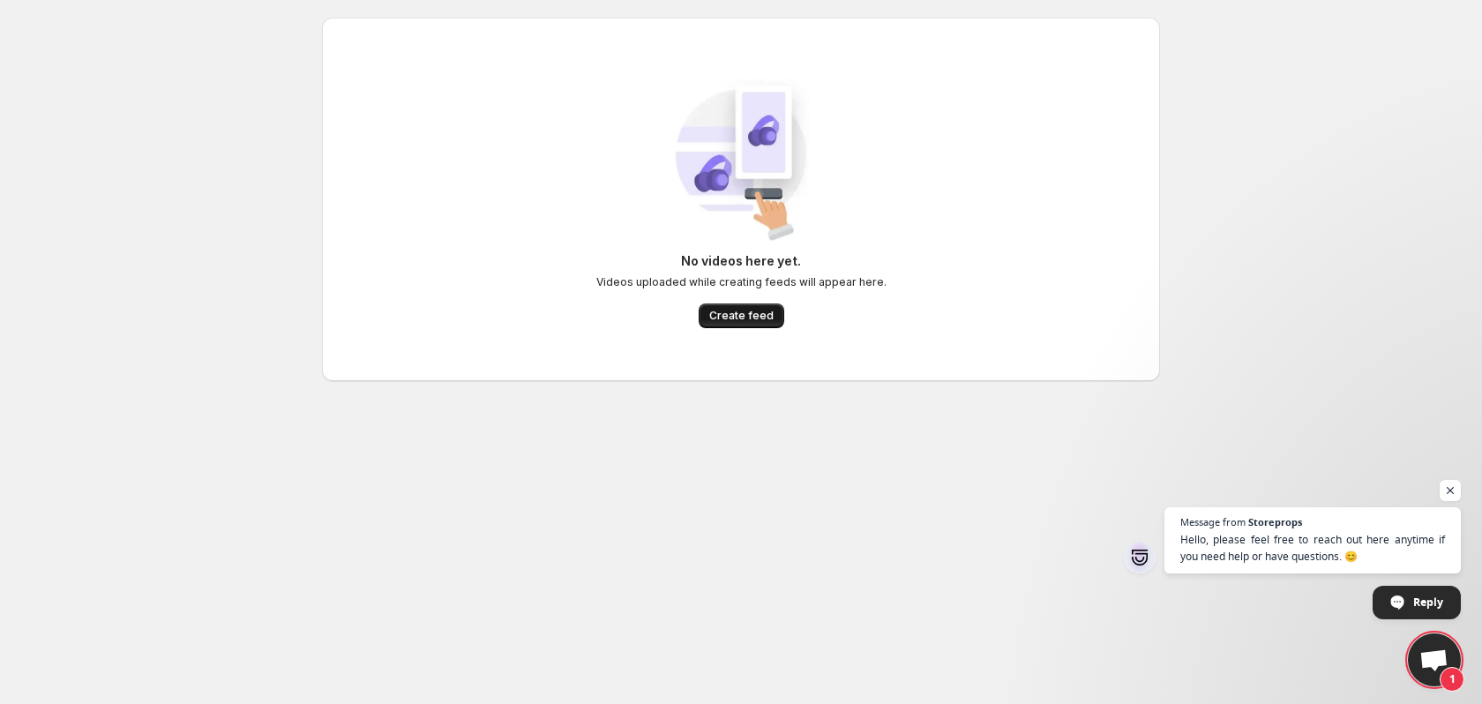
click at [725, 314] on span "Create feed" at bounding box center [741, 316] width 64 height 14
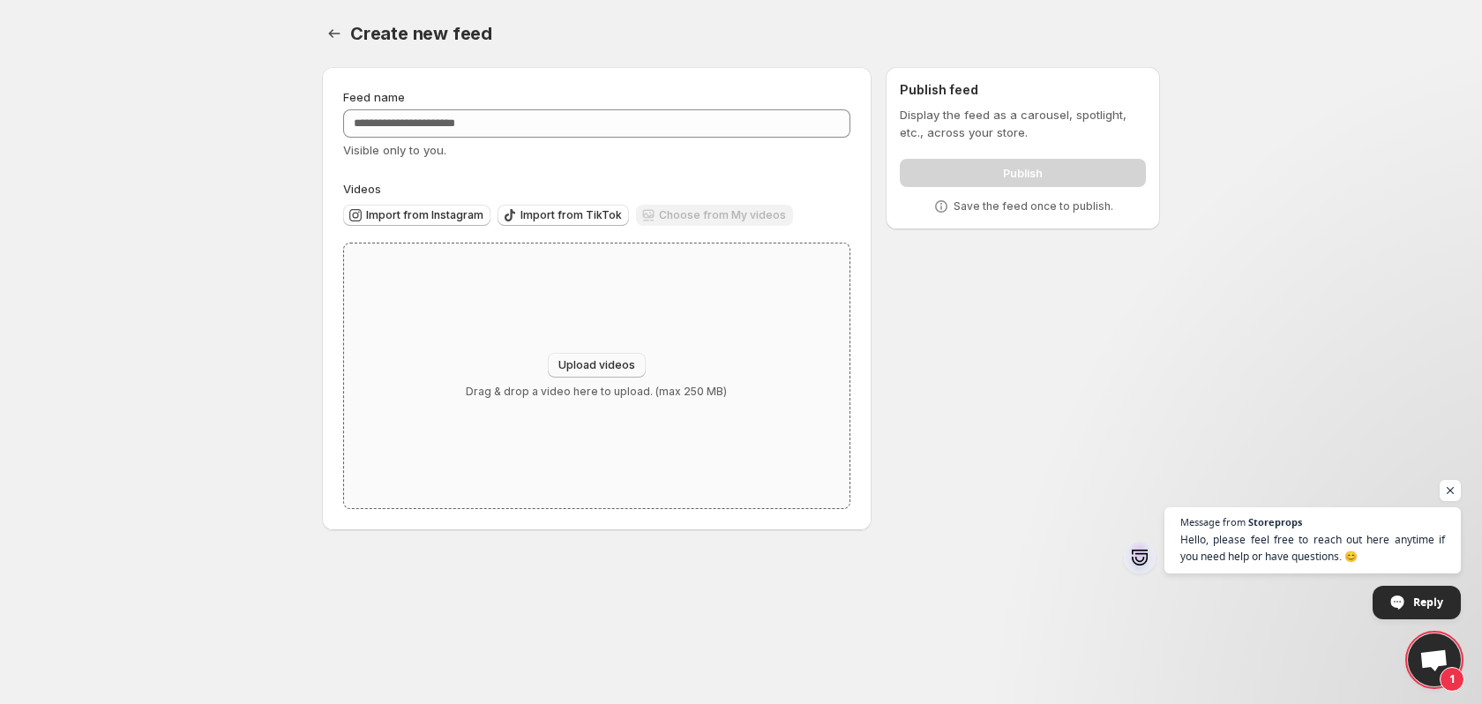
click at [586, 371] on span "Upload videos" at bounding box center [597, 365] width 77 height 14
type input "**********"
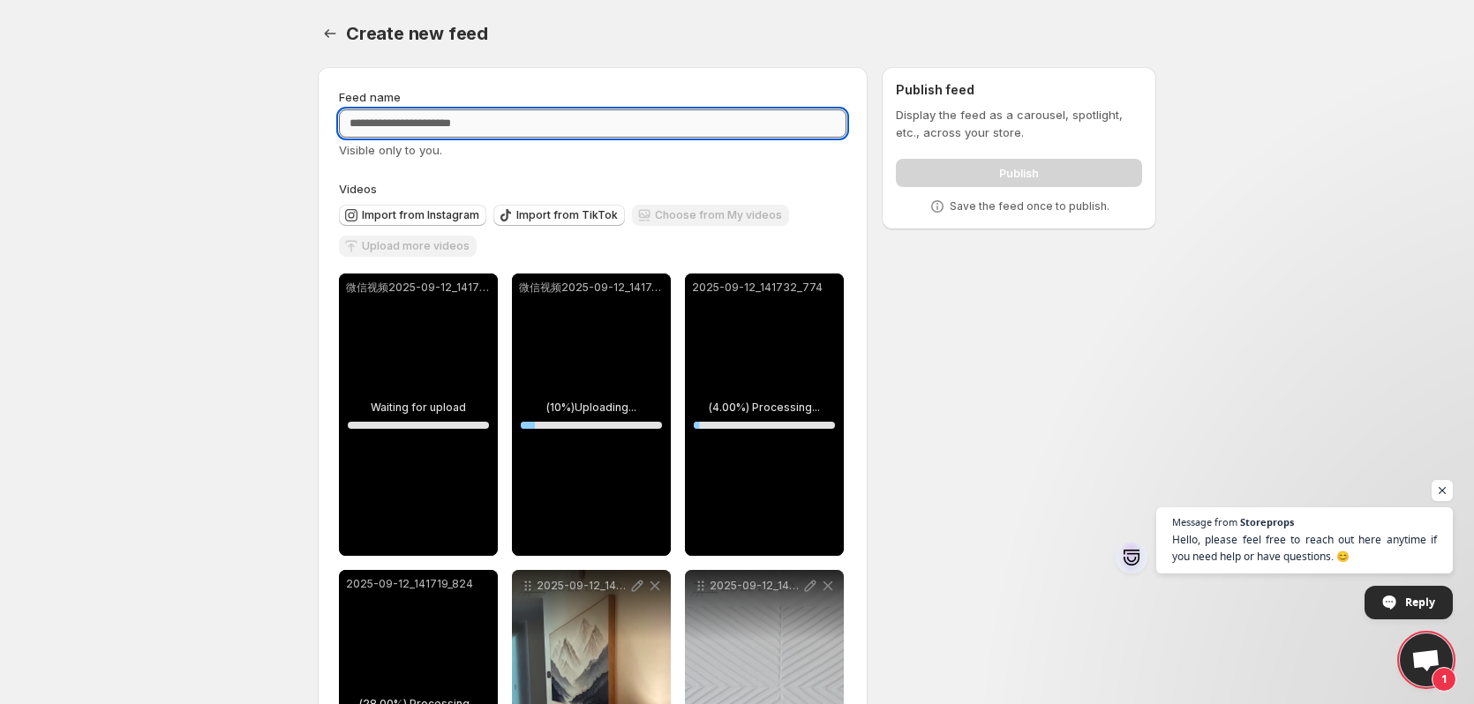
click at [476, 131] on input "Feed name" at bounding box center [592, 123] width 507 height 28
paste input "****"
type input "****"
click at [199, 186] on body "**********" at bounding box center [737, 352] width 1474 height 704
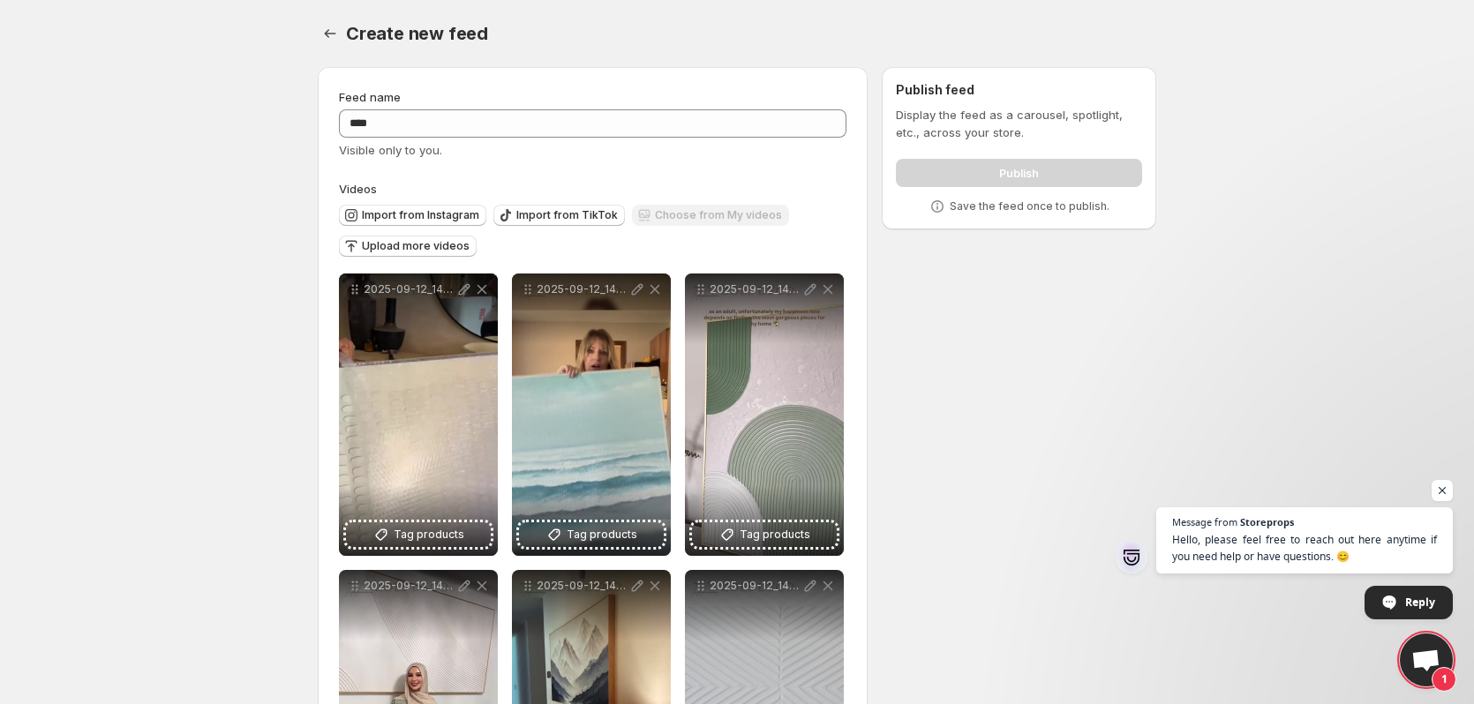
click at [139, 248] on body "**********" at bounding box center [737, 352] width 1474 height 704
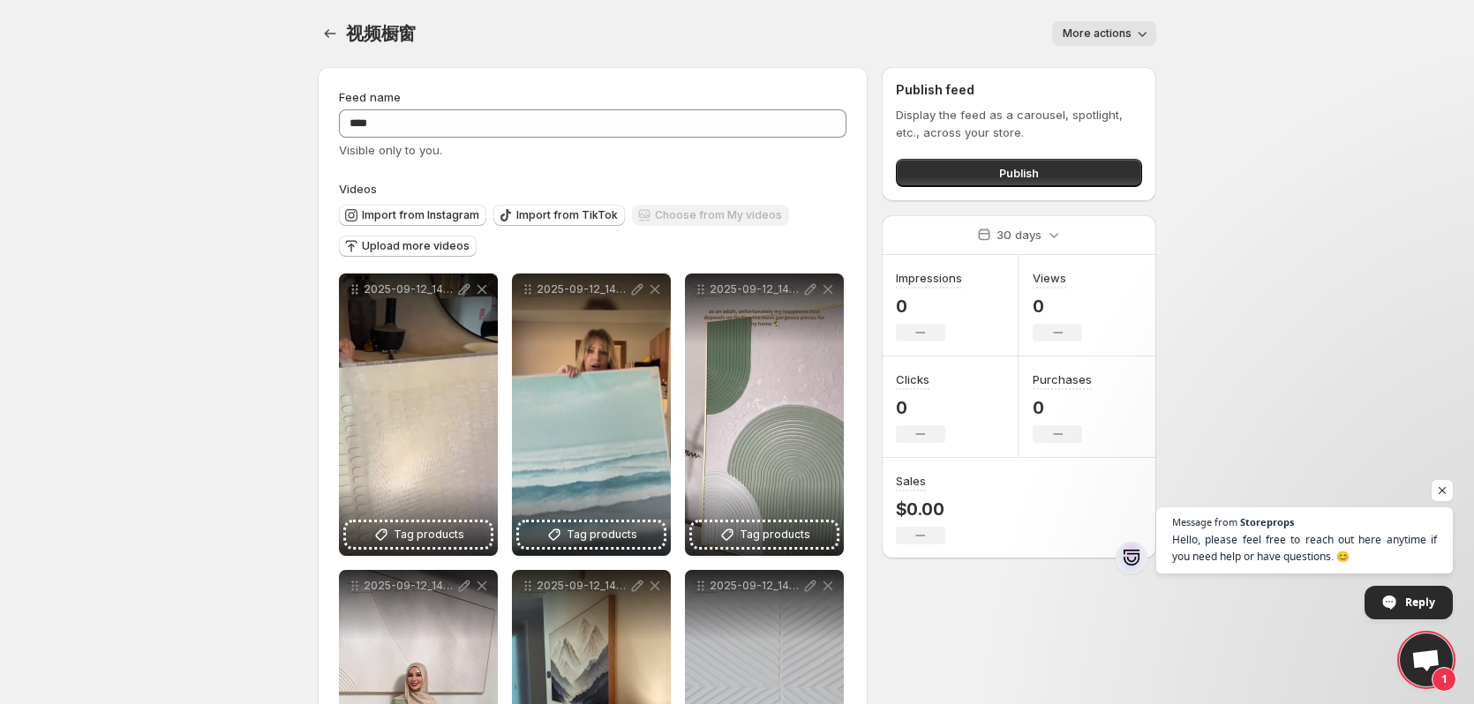
click at [1116, 35] on span "More actions" at bounding box center [1096, 33] width 69 height 14
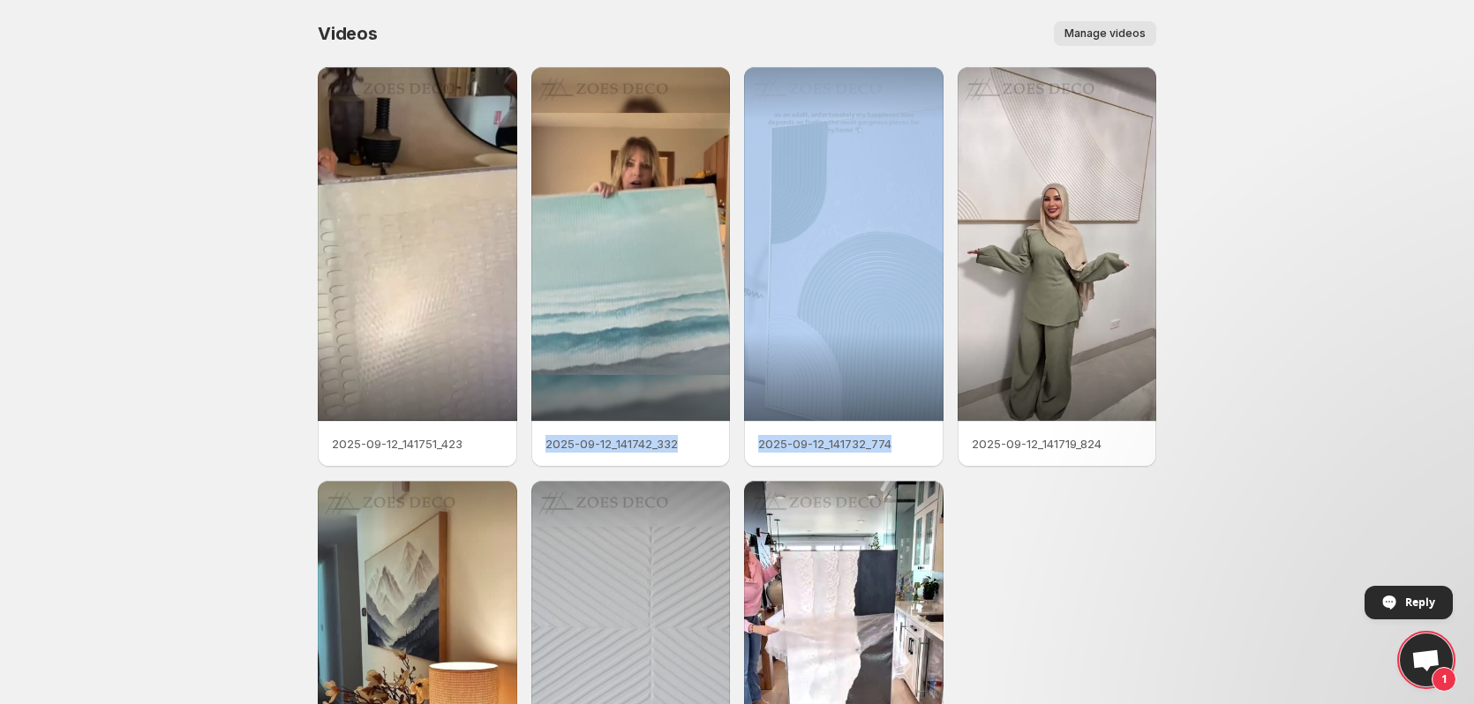
drag, startPoint x: 611, startPoint y: 300, endPoint x: 1275, endPoint y: 40, distance: 712.8
click at [1298, 58] on body "Home Feeds Videos Subscription Settings Videos. This page is ready Videos Manag…" at bounding box center [737, 352] width 1474 height 704
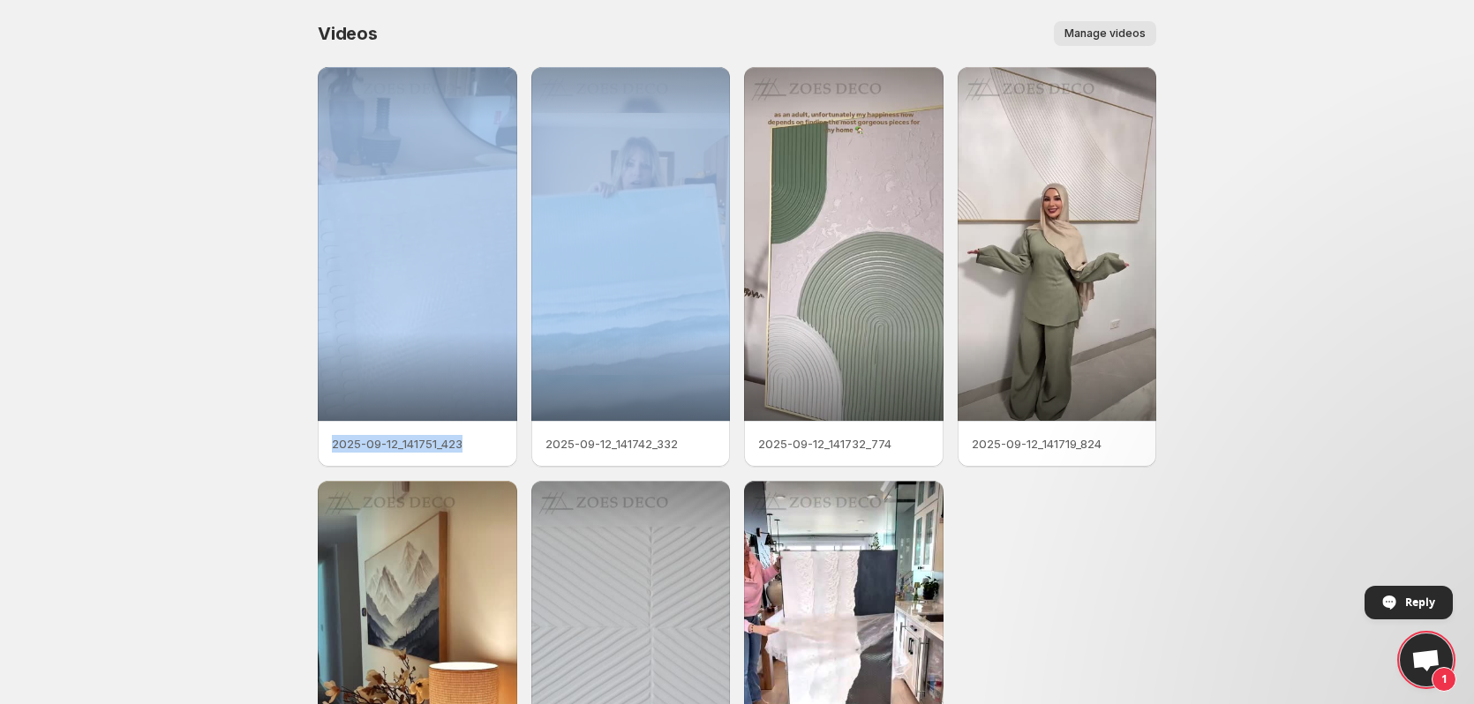
click at [1109, 30] on span "Manage videos" at bounding box center [1104, 33] width 81 height 14
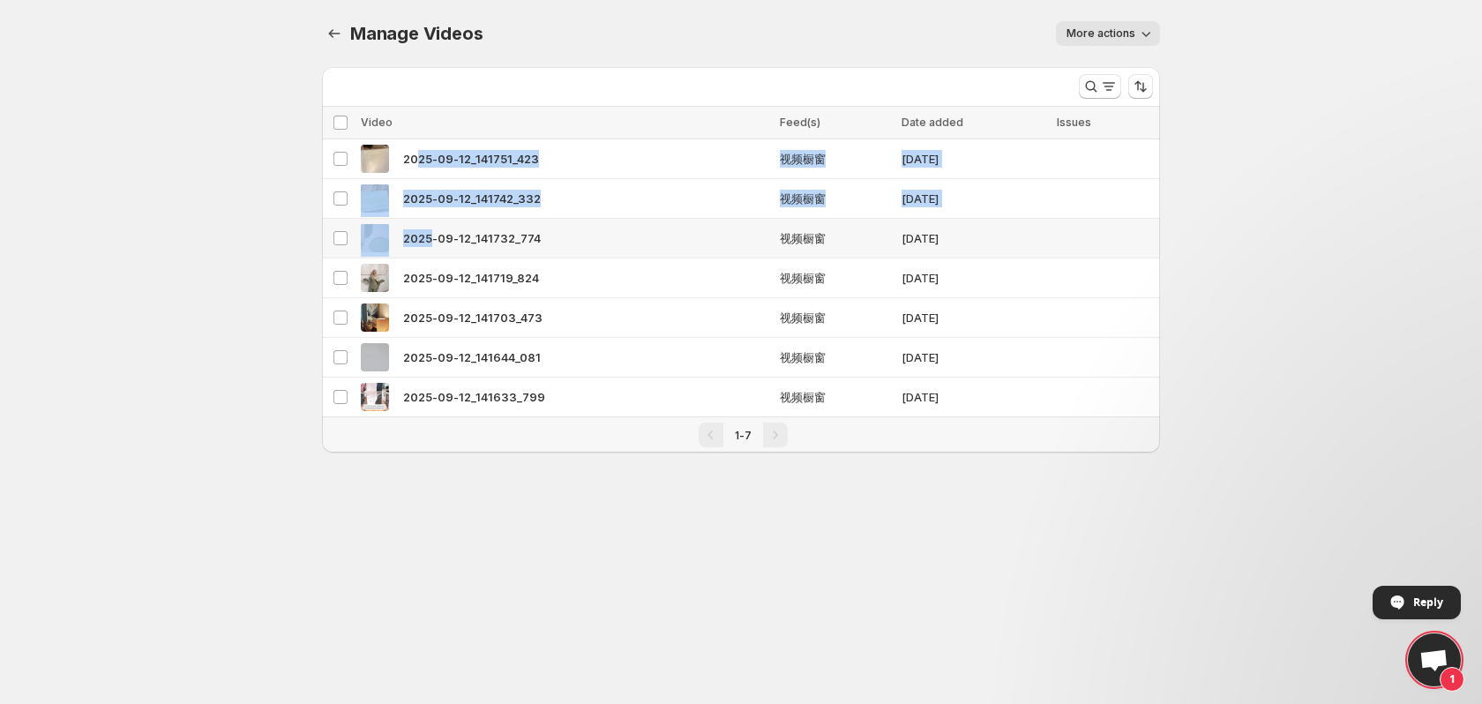
drag, startPoint x: 418, startPoint y: 169, endPoint x: 511, endPoint y: 244, distance: 119.2
click at [460, 248] on tbody "Select video 2025-09-12_141751_423 视频橱窗 [DATE] Select video 2025-09-12_141742_3…" at bounding box center [741, 278] width 838 height 278
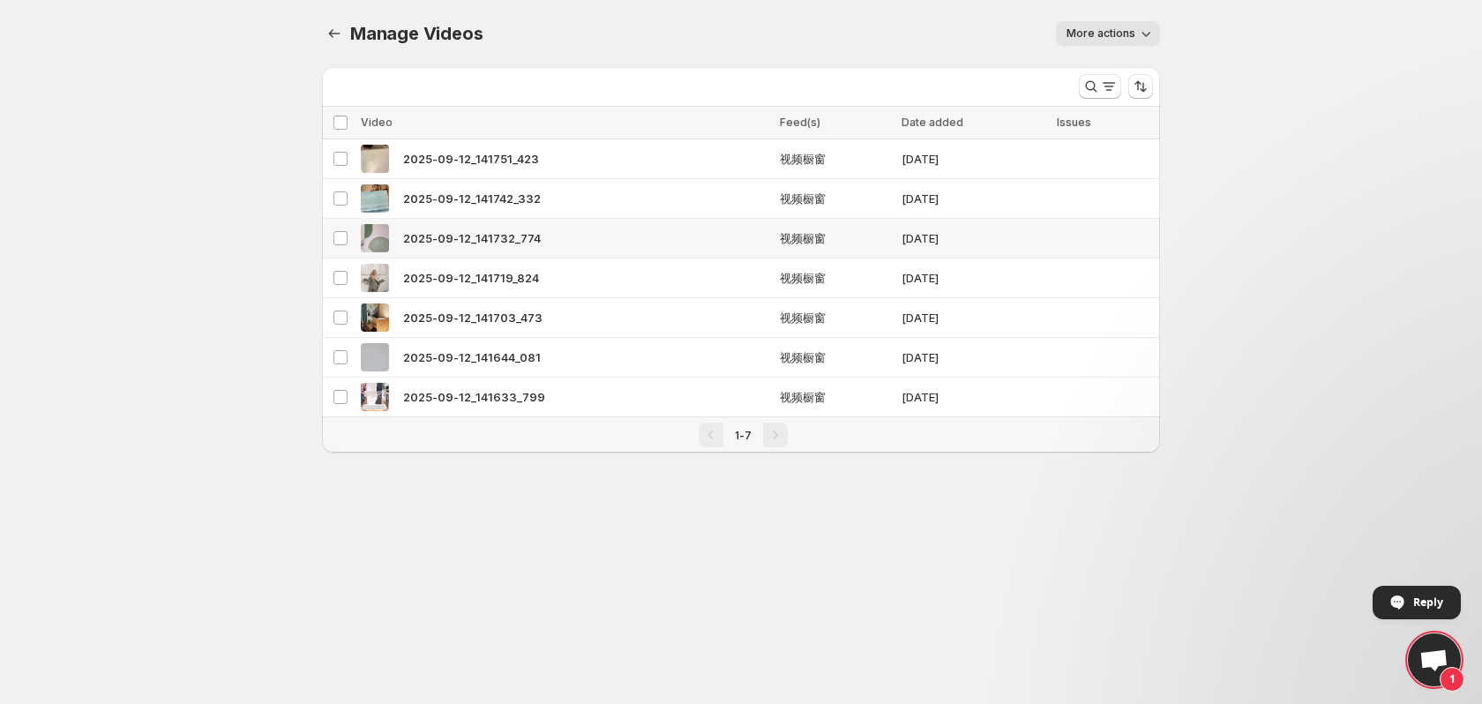
click at [1187, 250] on body "Home Feeds Videos Subscription Settings Manage Videos. This page is ready Manag…" at bounding box center [741, 352] width 1482 height 704
click at [1137, 84] on icon "Sort the results" at bounding box center [1141, 87] width 18 height 18
click at [1309, 206] on body "Home Feeds Videos Subscription Settings Manage Videos. This page is ready Manag…" at bounding box center [741, 352] width 1482 height 704
click at [1115, 34] on span "More actions" at bounding box center [1101, 33] width 69 height 14
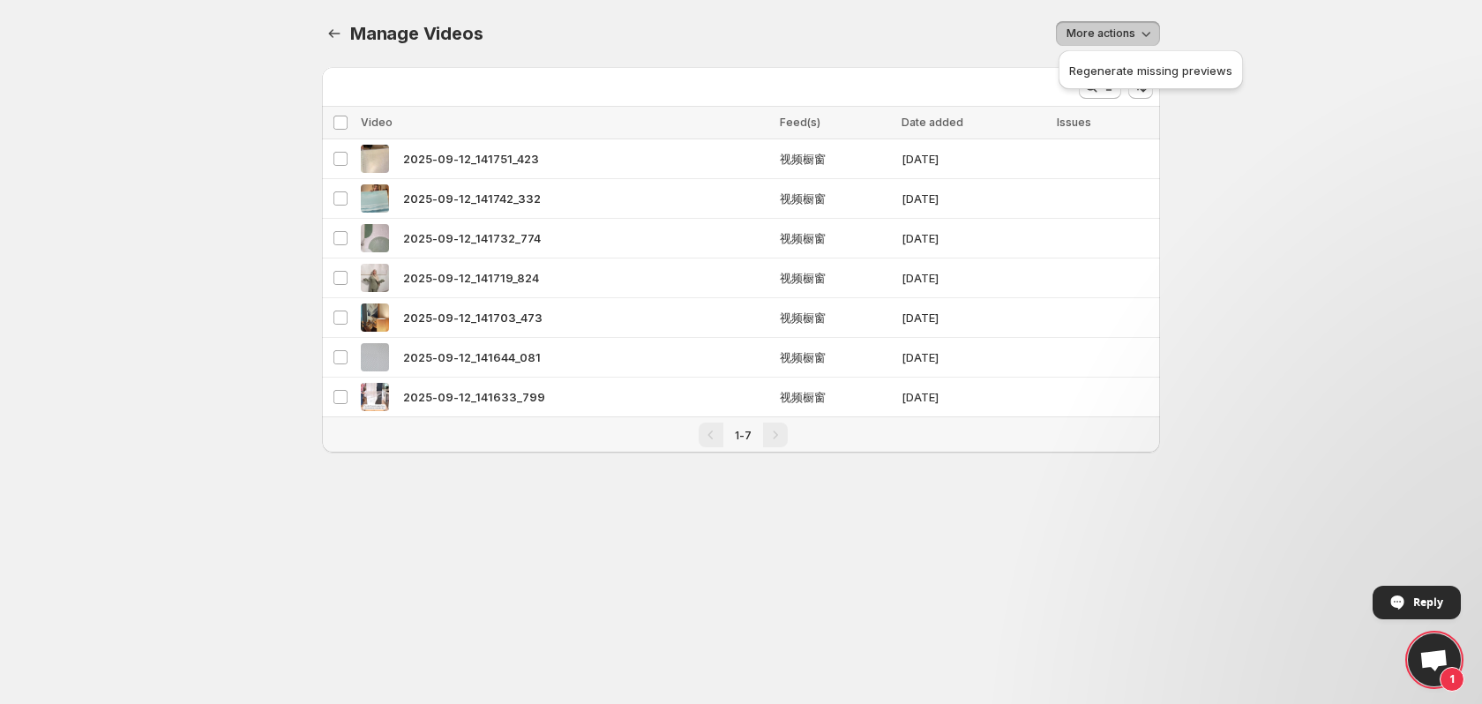
click at [1119, 33] on span "More actions" at bounding box center [1101, 33] width 69 height 14
click at [1285, 201] on body "Home Feeds Videos Subscription Settings Manage Videos. This page is ready Manag…" at bounding box center [741, 352] width 1482 height 704
drag, startPoint x: 886, startPoint y: 394, endPoint x: 348, endPoint y: 399, distance: 538.3
click at [412, 399] on tr "Select video 2025-09-12_141633_799 视频橱窗 [DATE]" at bounding box center [741, 398] width 838 height 40
click at [76, 439] on body "Home Feeds Videos Subscription Settings Manage Videos. This page is ready Manag…" at bounding box center [741, 352] width 1482 height 704
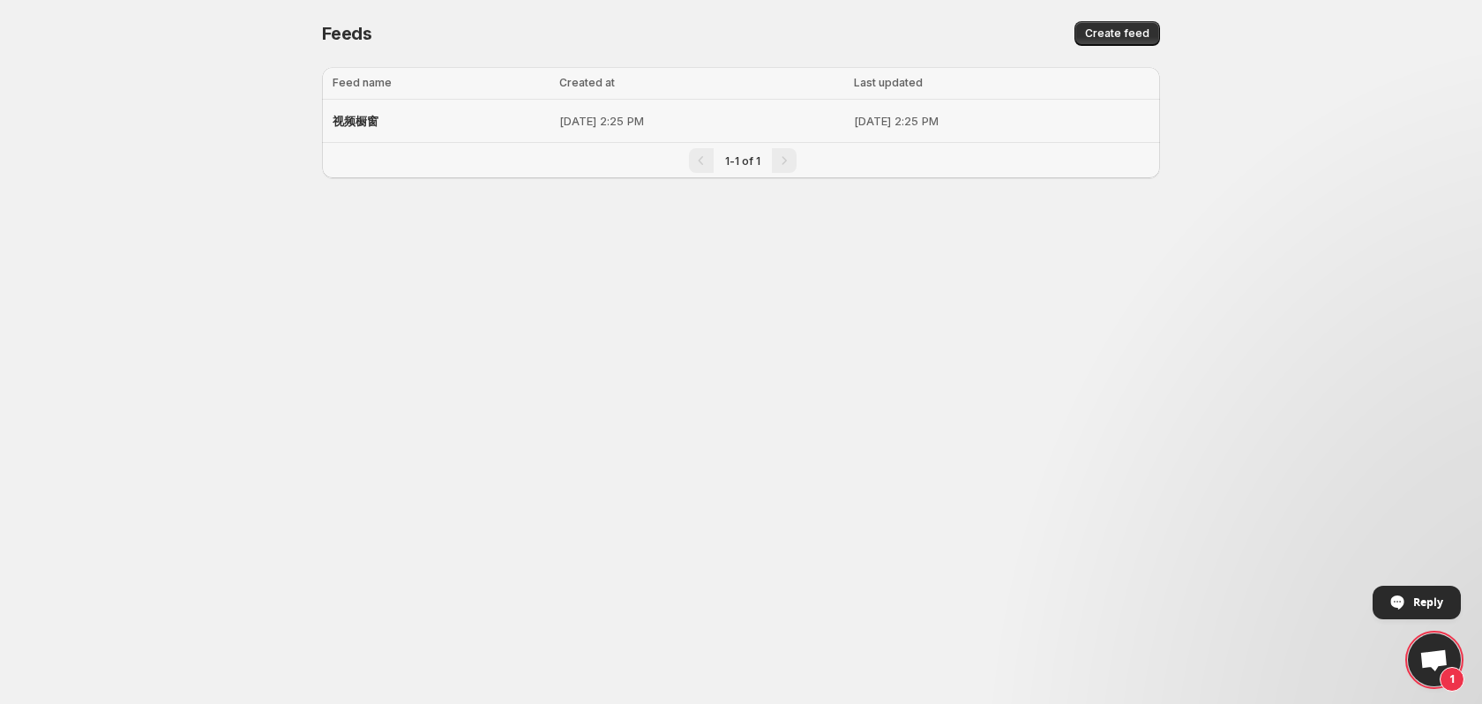
click at [634, 117] on p "[DATE] 2:25 PM" at bounding box center [701, 121] width 284 height 18
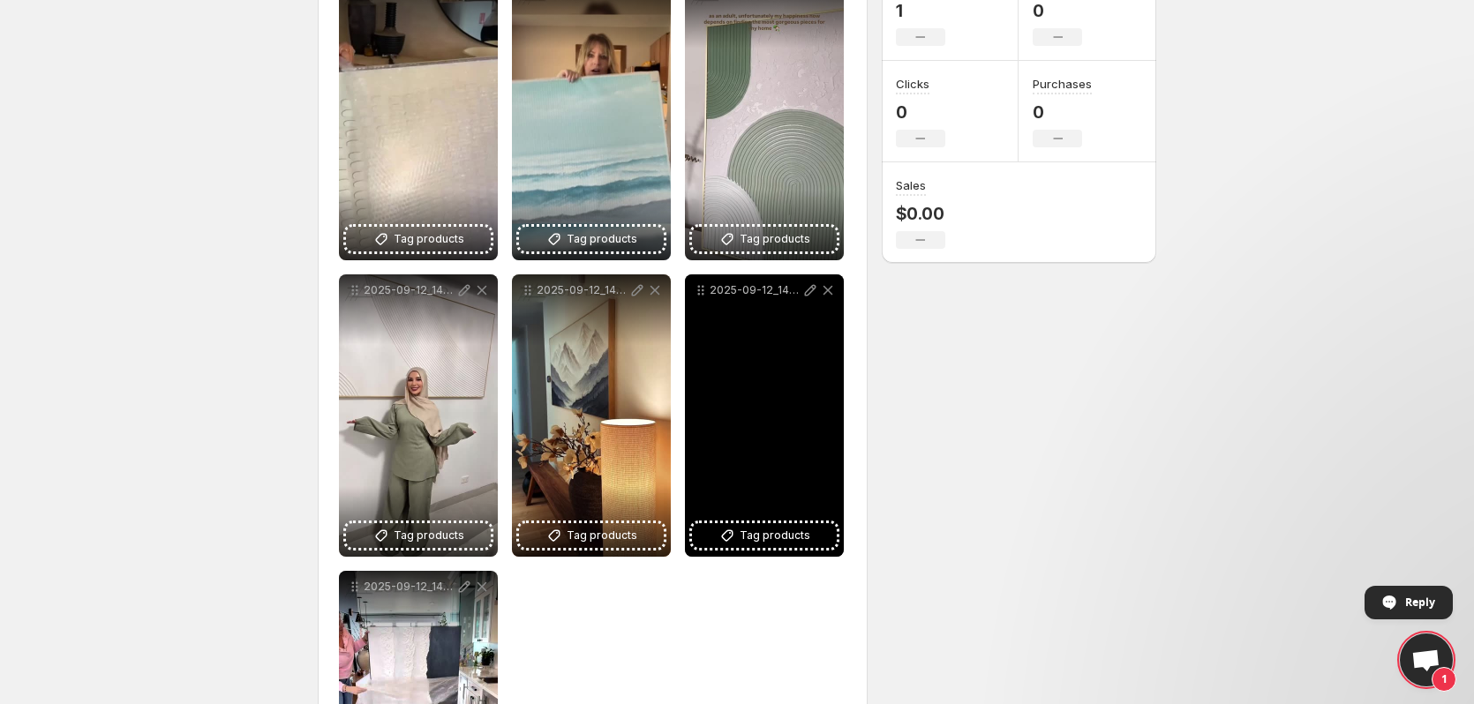
scroll to position [265, 0]
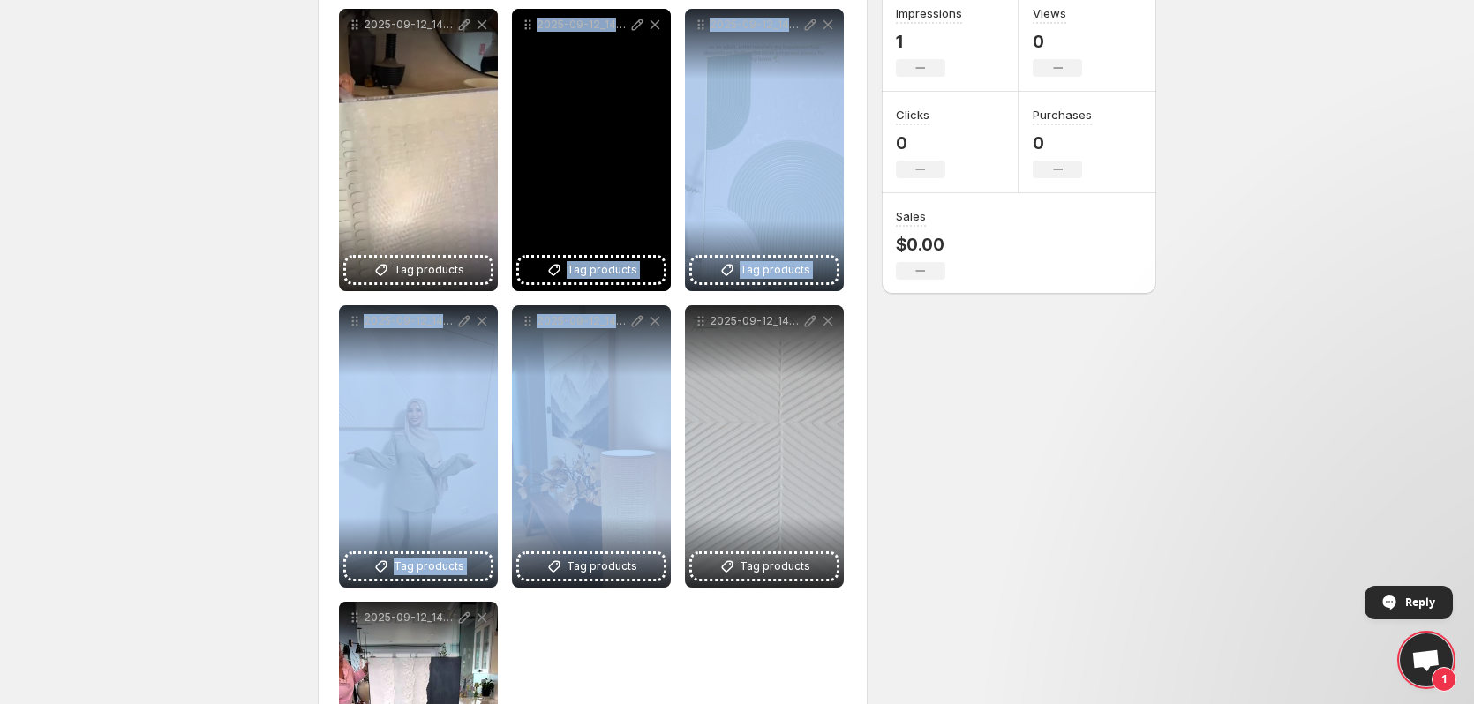
drag, startPoint x: 612, startPoint y: 460, endPoint x: 611, endPoint y: 440, distance: 19.4
click at [536, 297] on div "**********" at bounding box center [592, 446] width 507 height 875
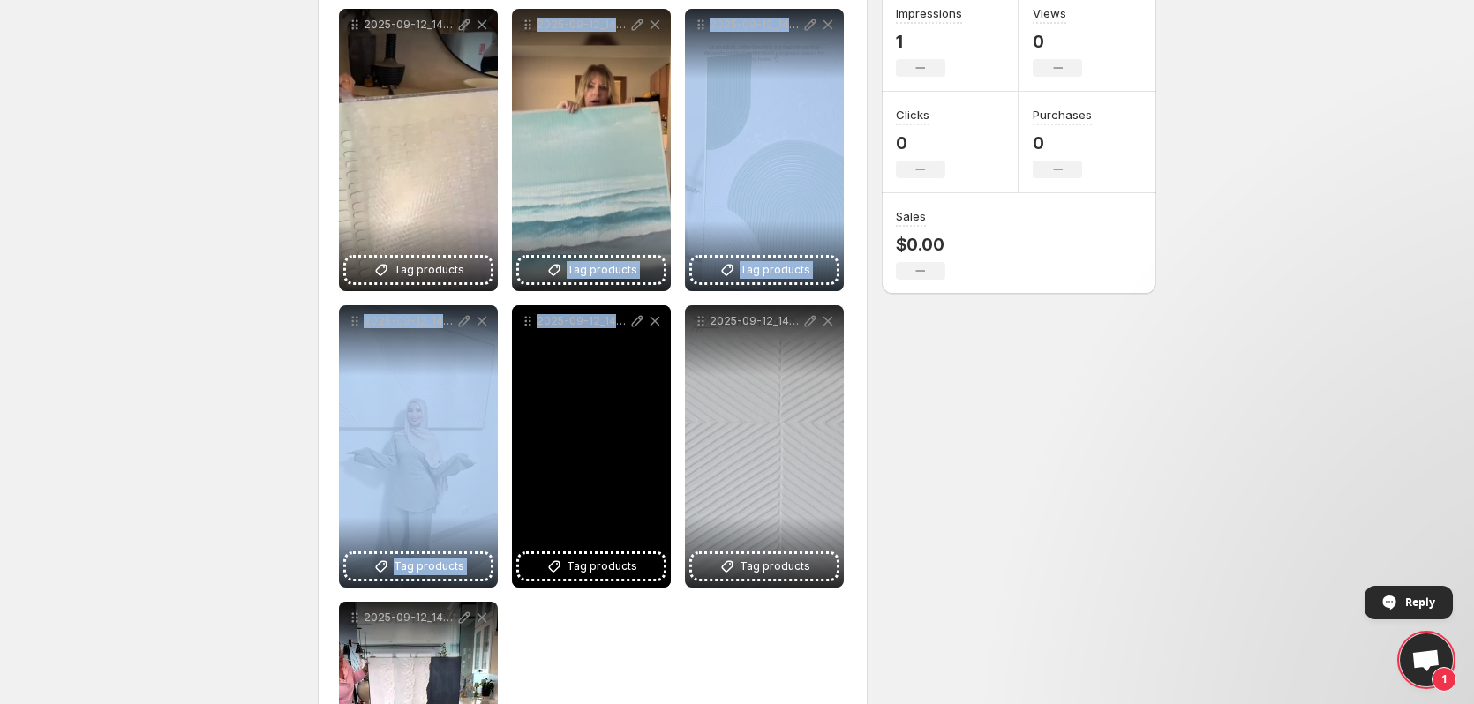
click at [627, 466] on div "2025-09-12_141703_473" at bounding box center [591, 446] width 159 height 282
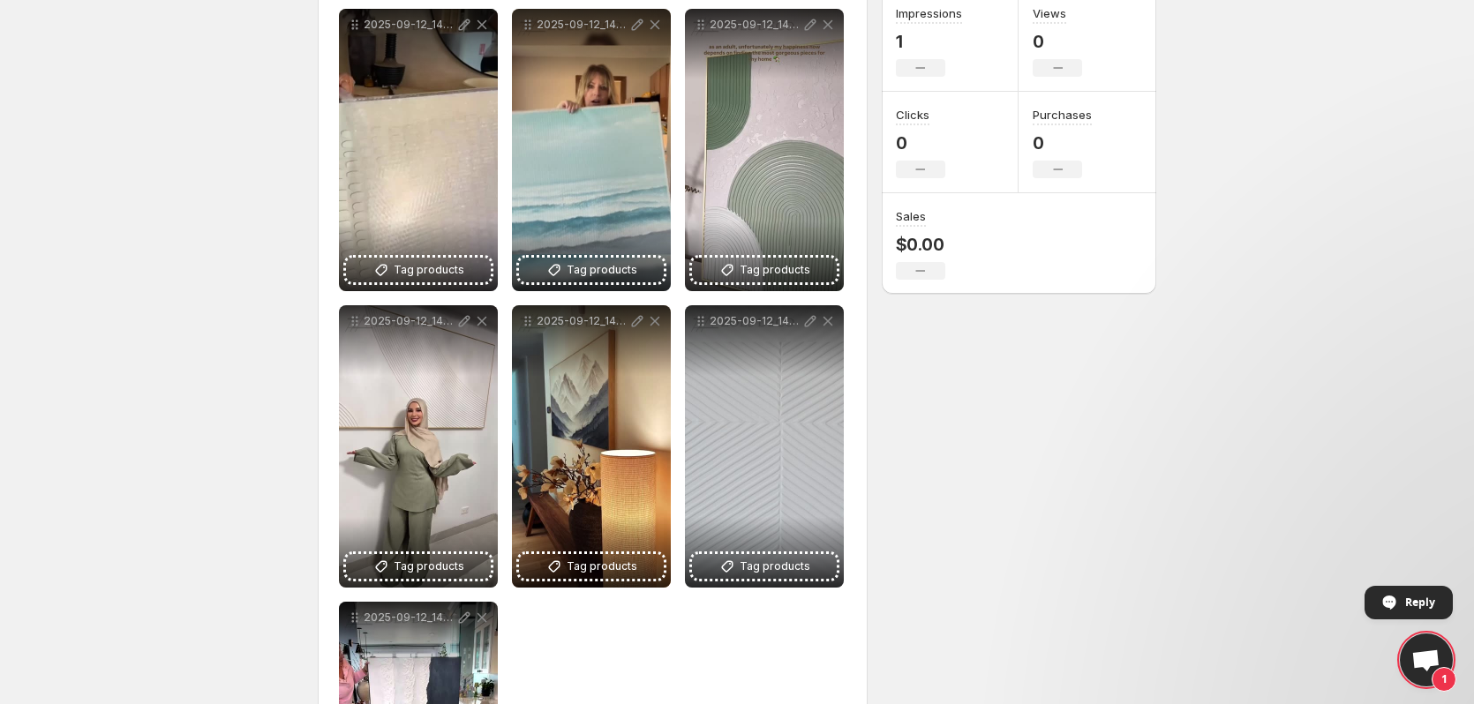
click at [1105, 412] on div "**********" at bounding box center [730, 357] width 852 height 1138
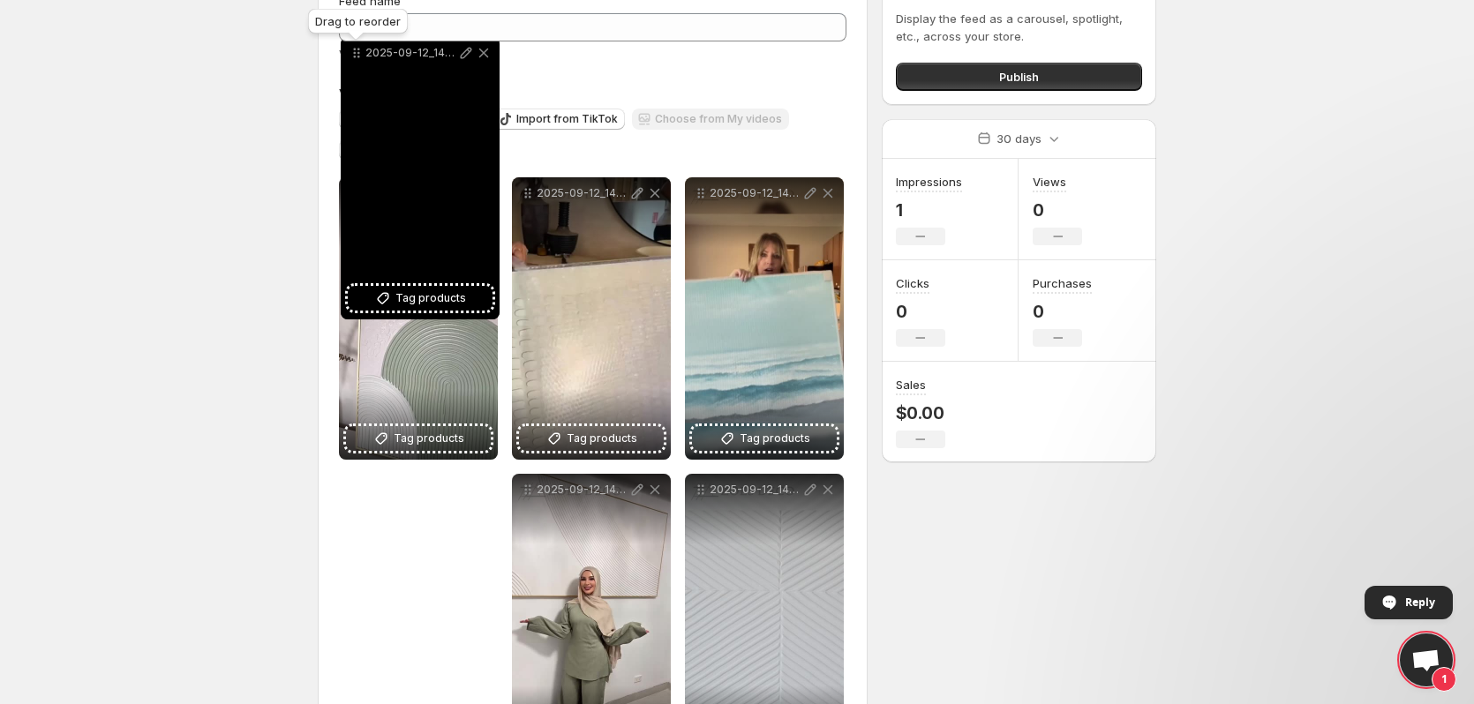
scroll to position [0, 0]
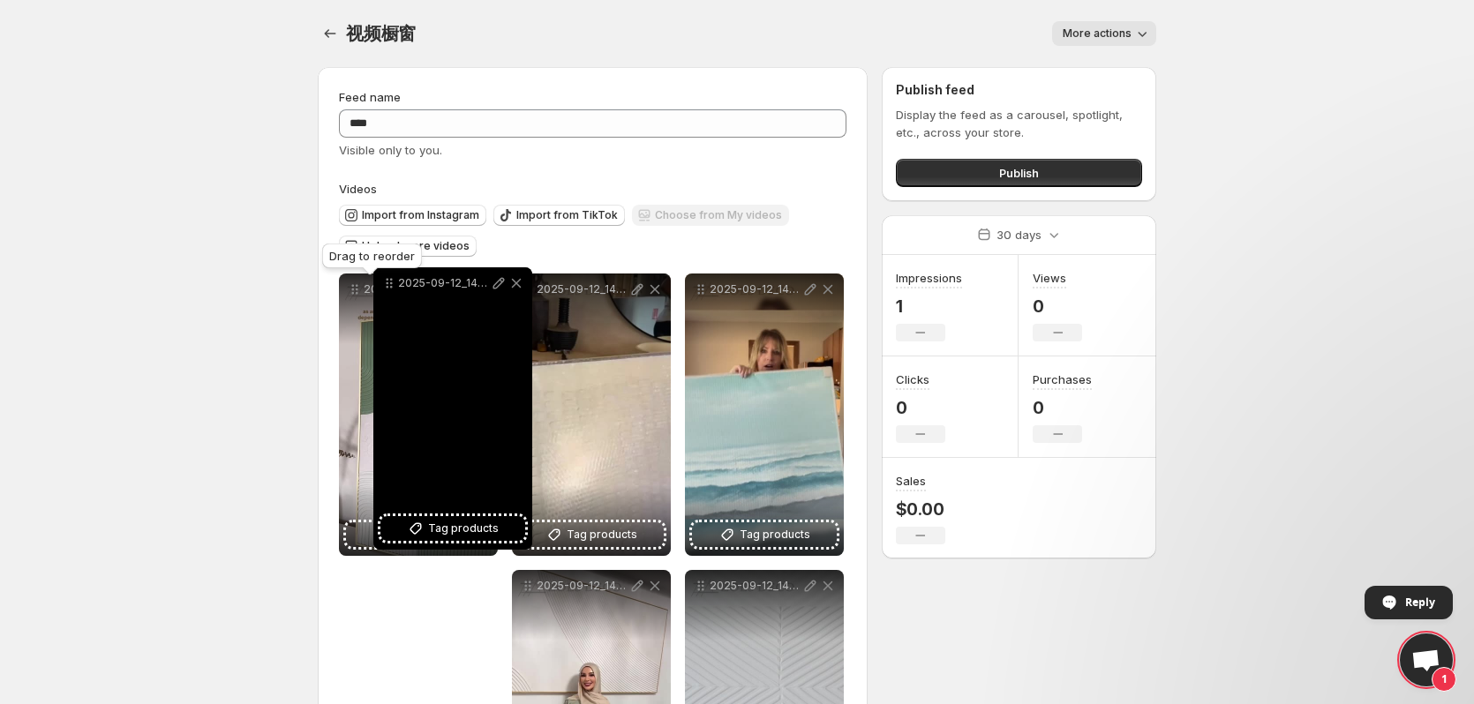
drag, startPoint x: 528, startPoint y: 366, endPoint x: 370, endPoint y: 293, distance: 174.1
click at [380, 292] on icon at bounding box center [389, 283] width 18 height 18
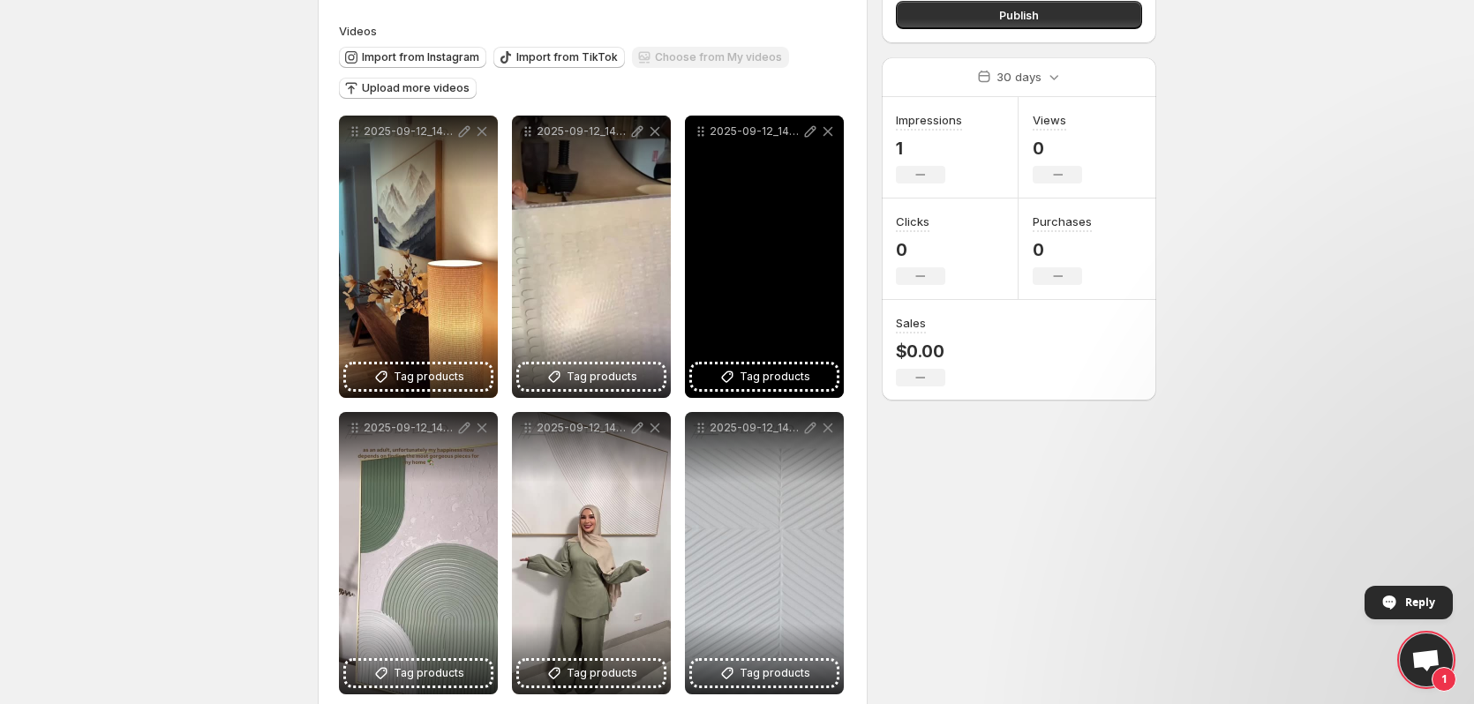
scroll to position [176, 0]
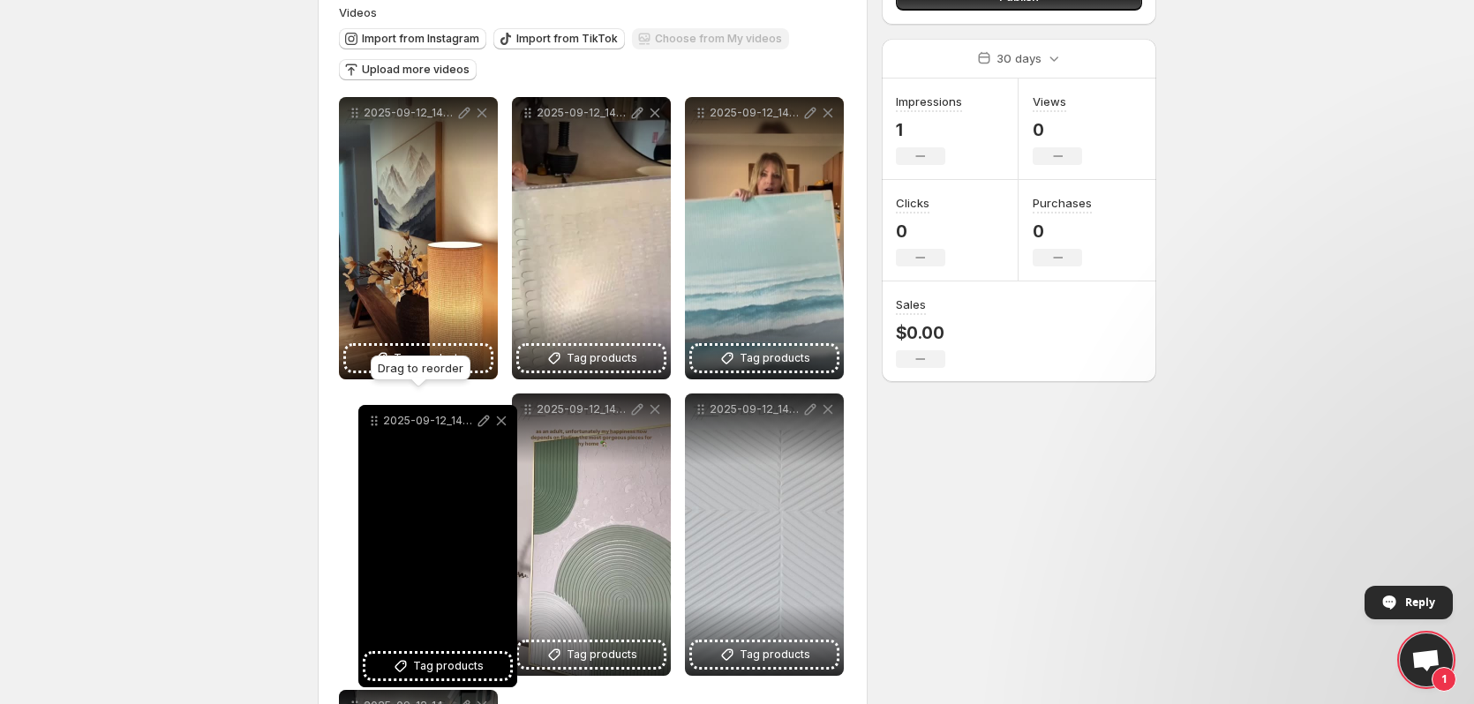
drag, startPoint x: 527, startPoint y: 411, endPoint x: 373, endPoint y: 423, distance: 154.0
click at [373, 423] on icon at bounding box center [374, 421] width 18 height 18
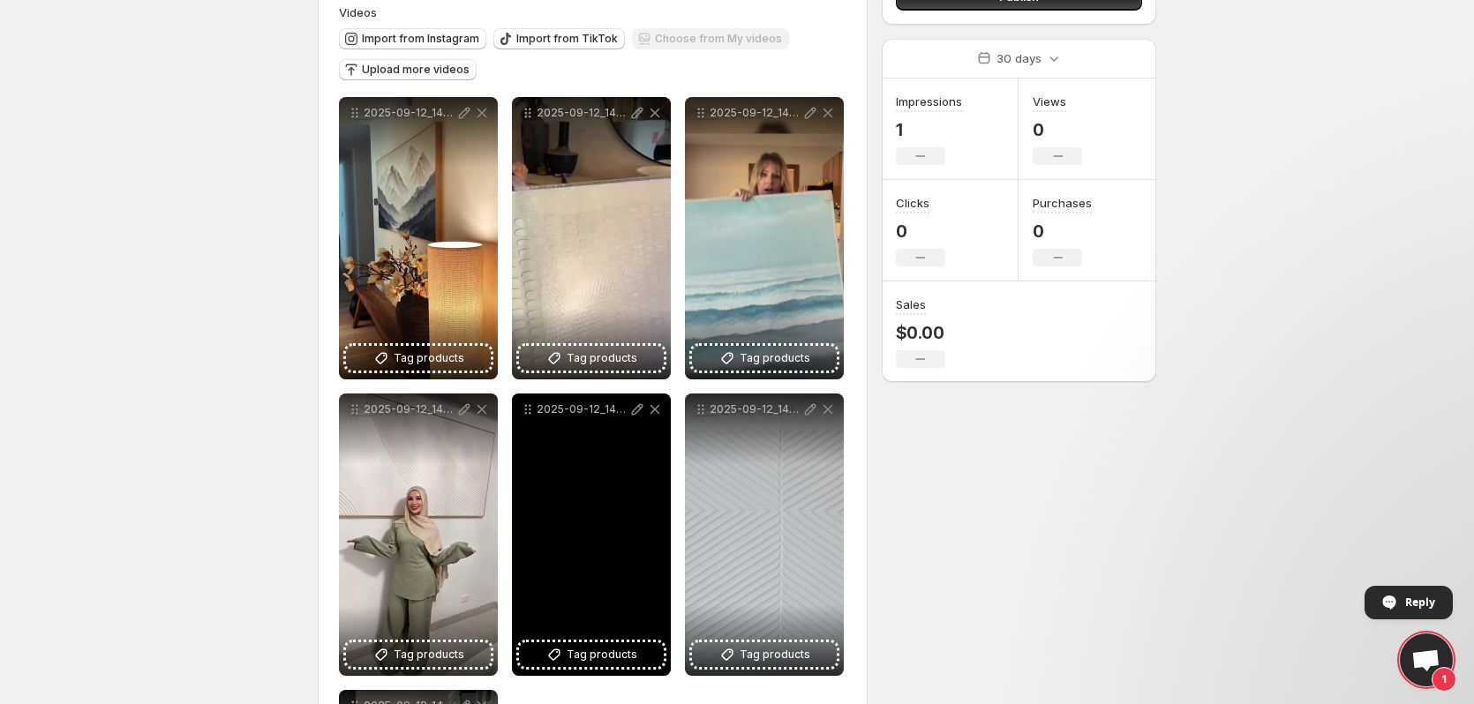
scroll to position [353, 0]
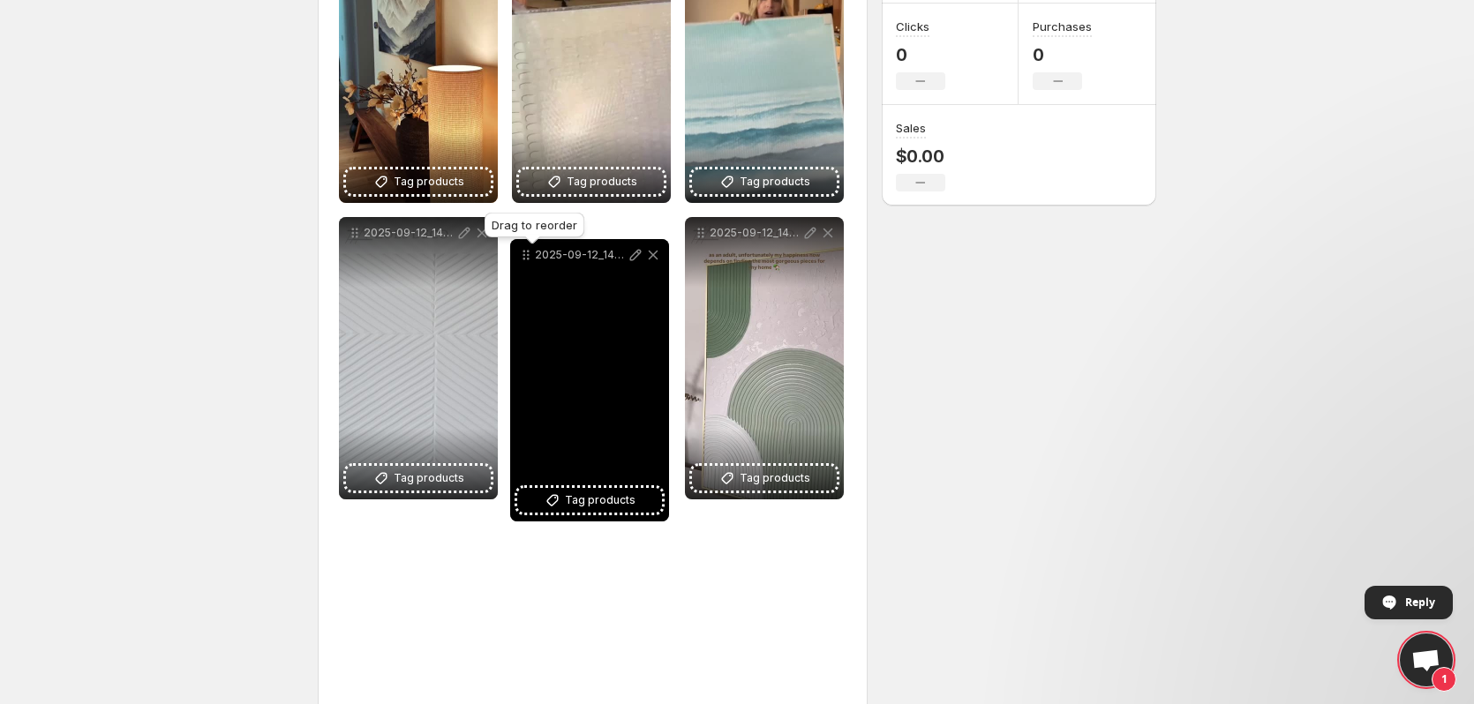
drag, startPoint x: 353, startPoint y: 529, endPoint x: 524, endPoint y: 254, distance: 323.4
click at [524, 254] on icon at bounding box center [524, 255] width 3 height 3
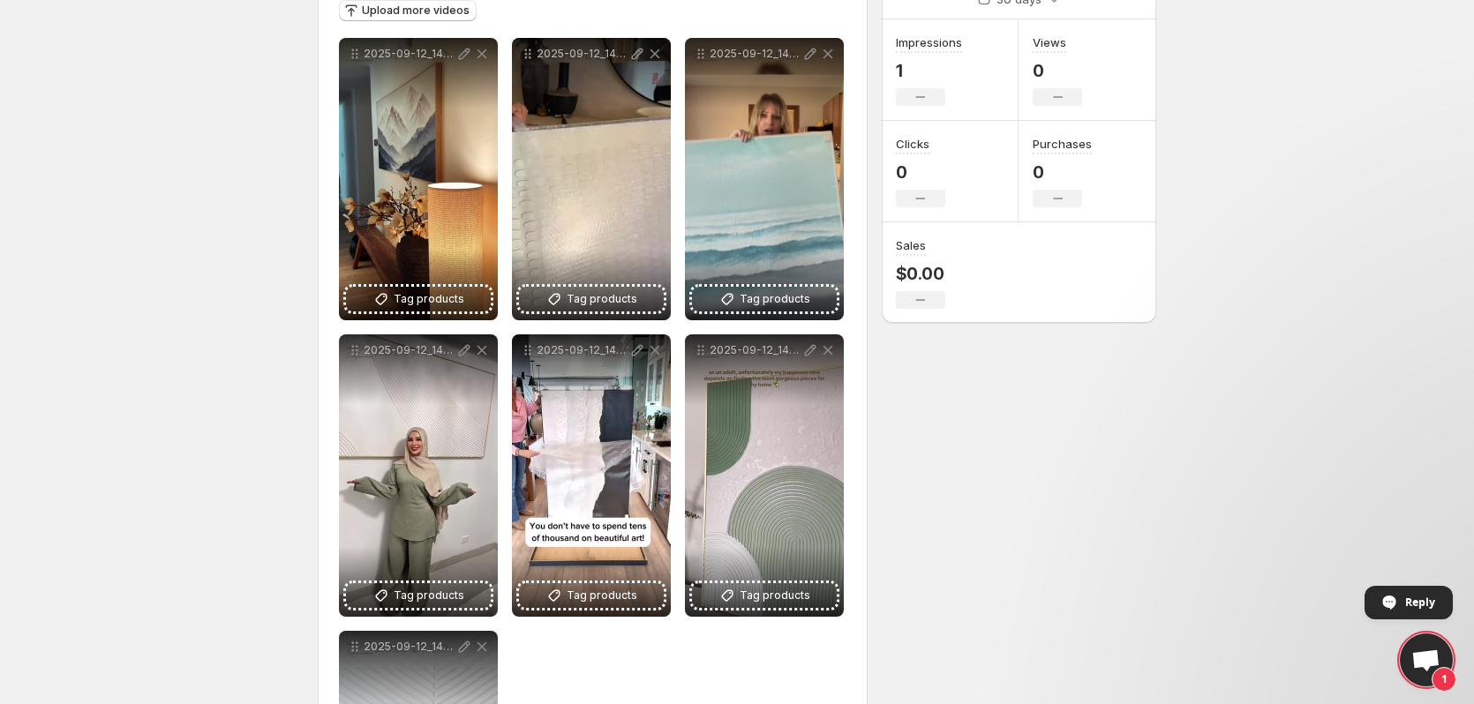
scroll to position [134, 0]
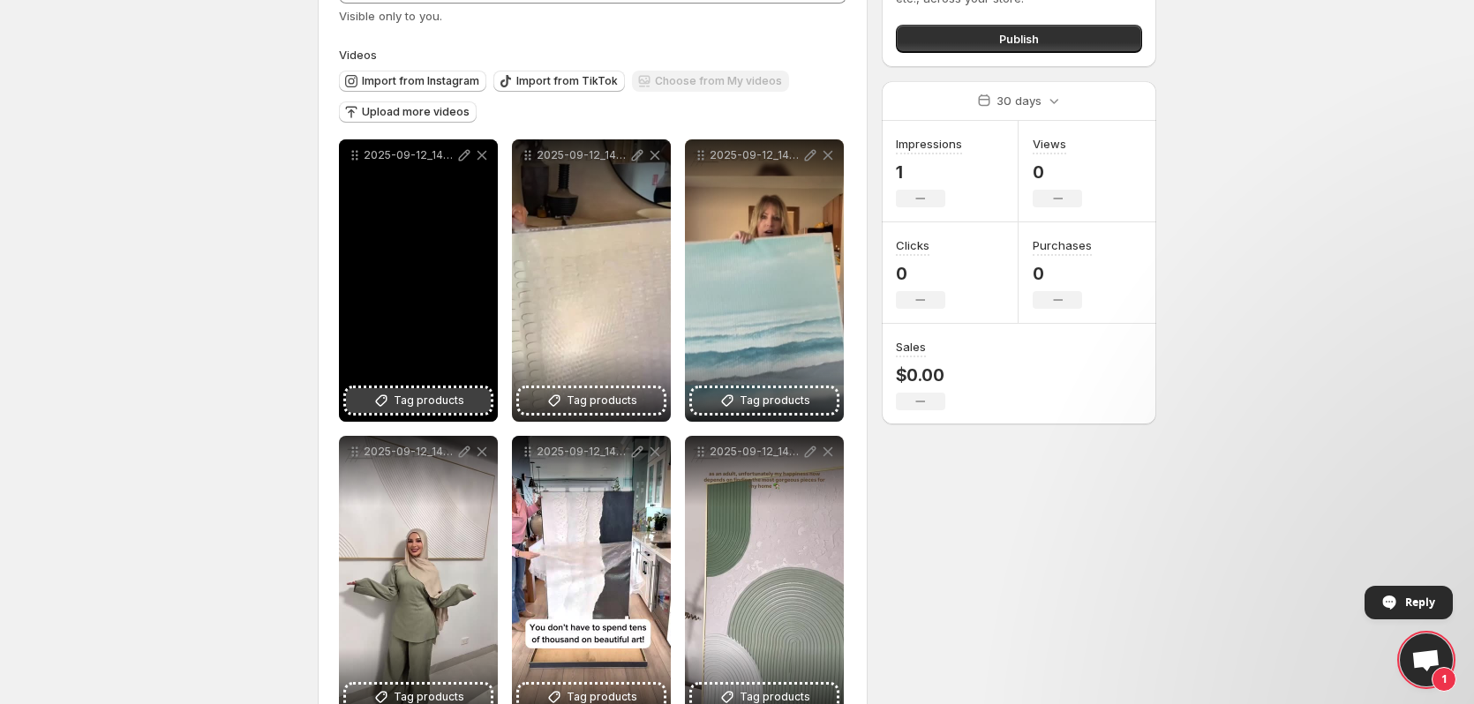
click at [395, 400] on span "Tag products" at bounding box center [429, 401] width 71 height 18
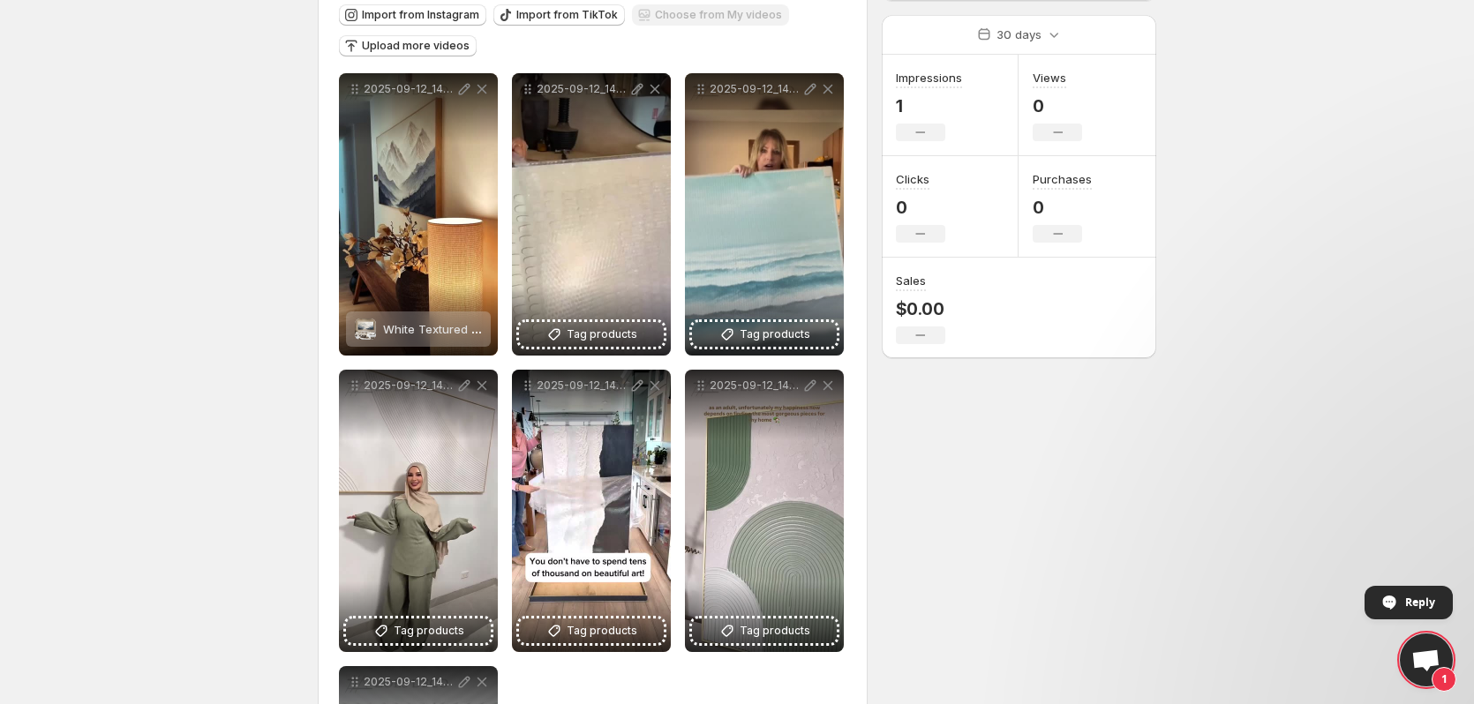
scroll to position [311, 0]
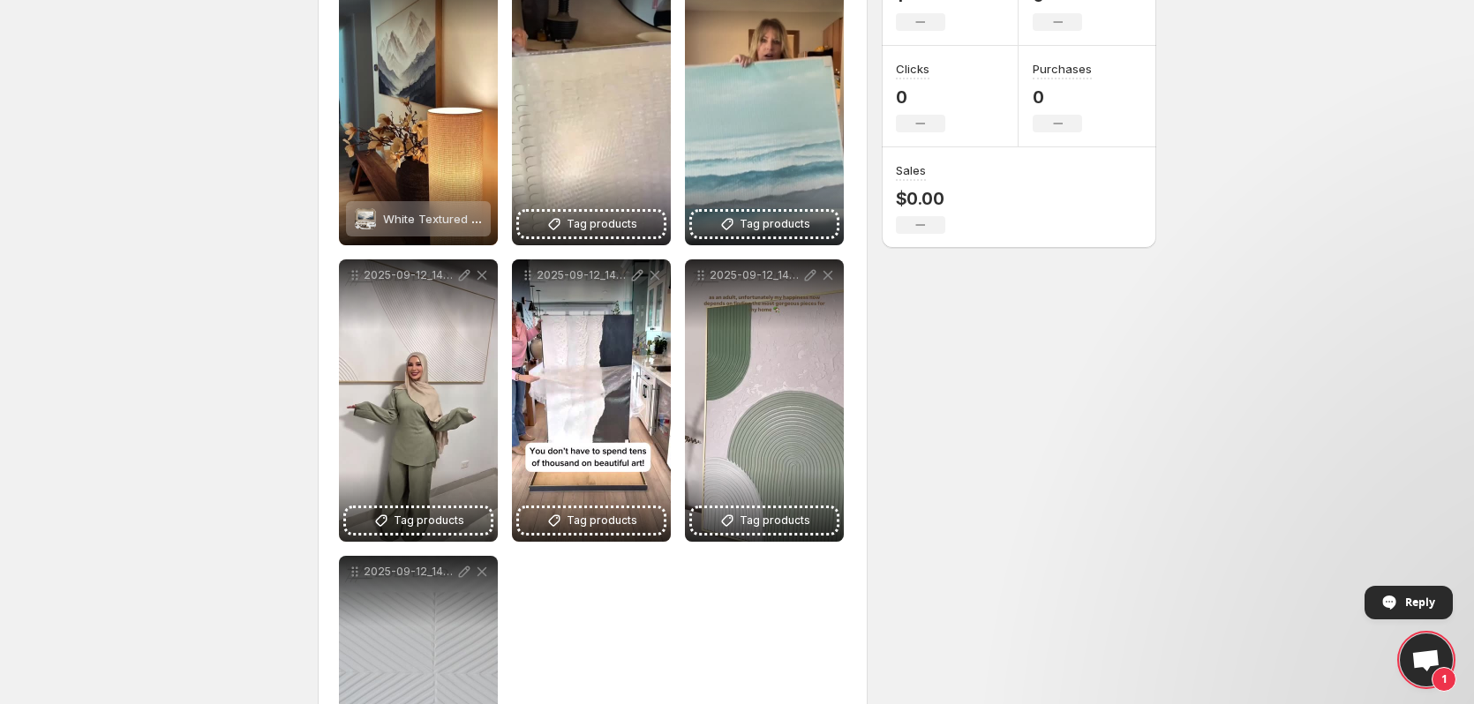
click at [251, 259] on body "**********" at bounding box center [737, 41] width 1474 height 704
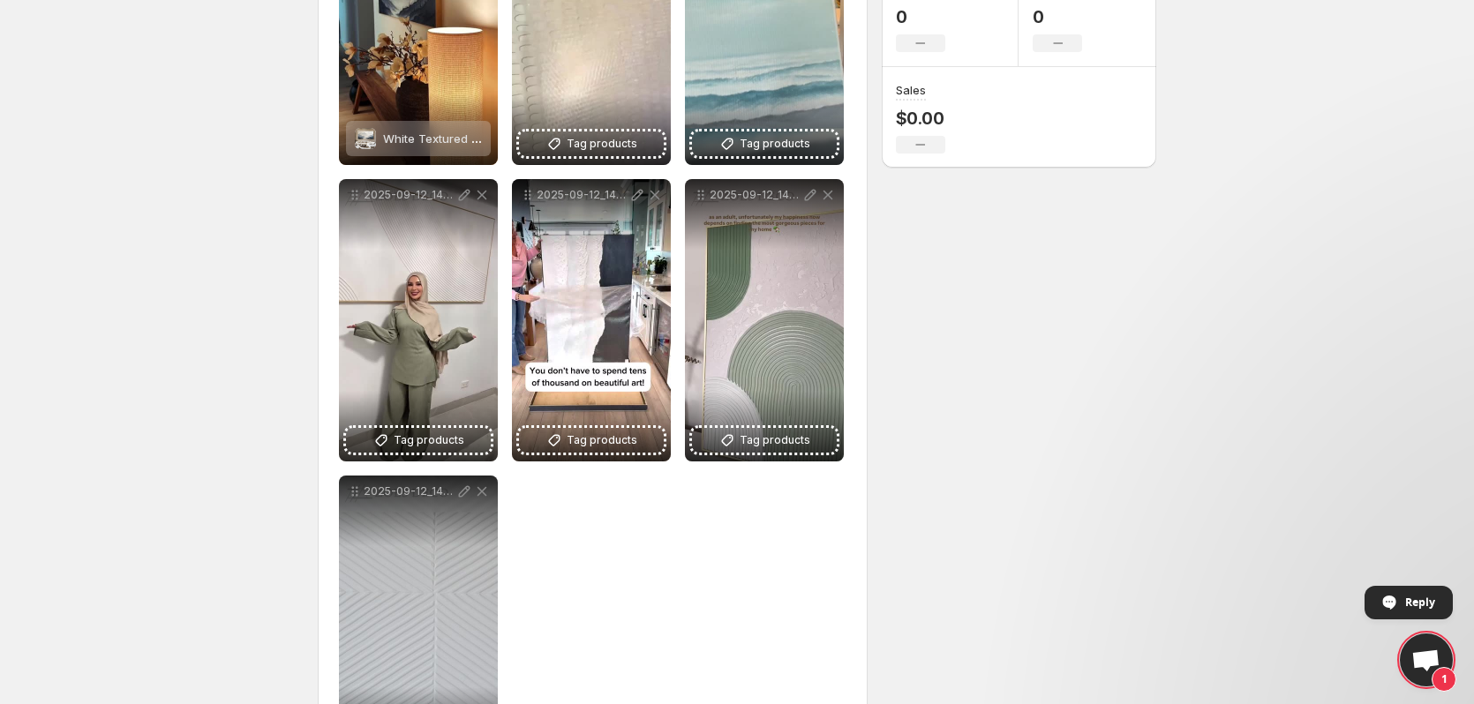
scroll to position [399, 0]
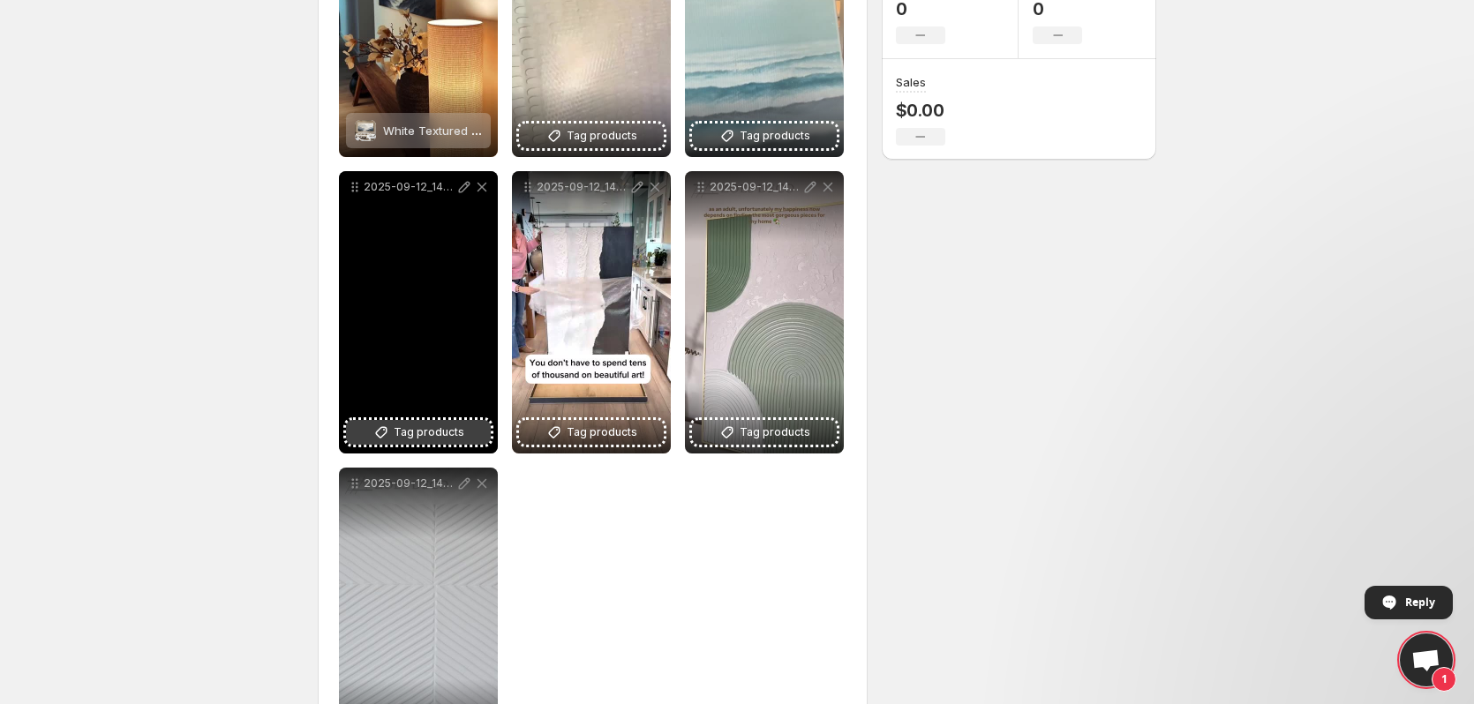
click at [429, 430] on span "Tag products" at bounding box center [429, 433] width 71 height 18
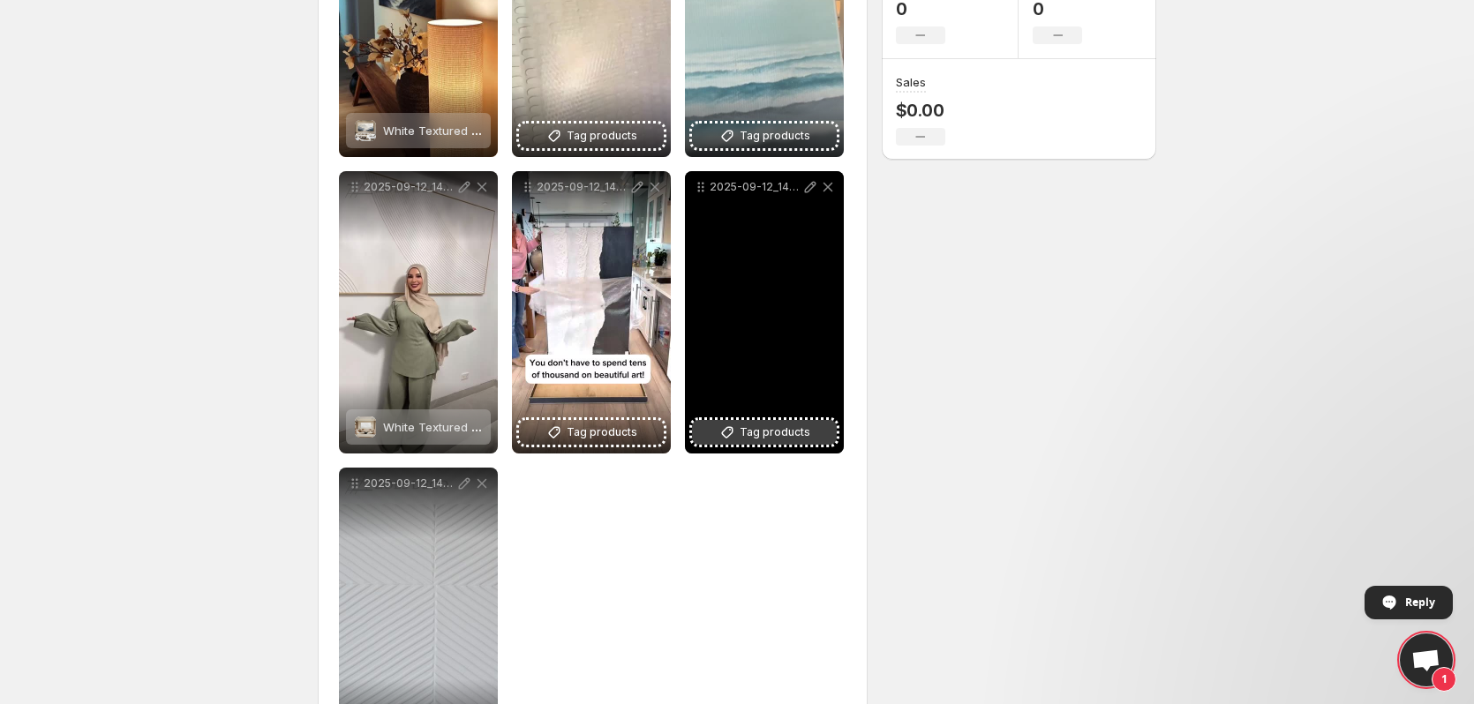
click at [769, 437] on span "Tag products" at bounding box center [774, 433] width 71 height 18
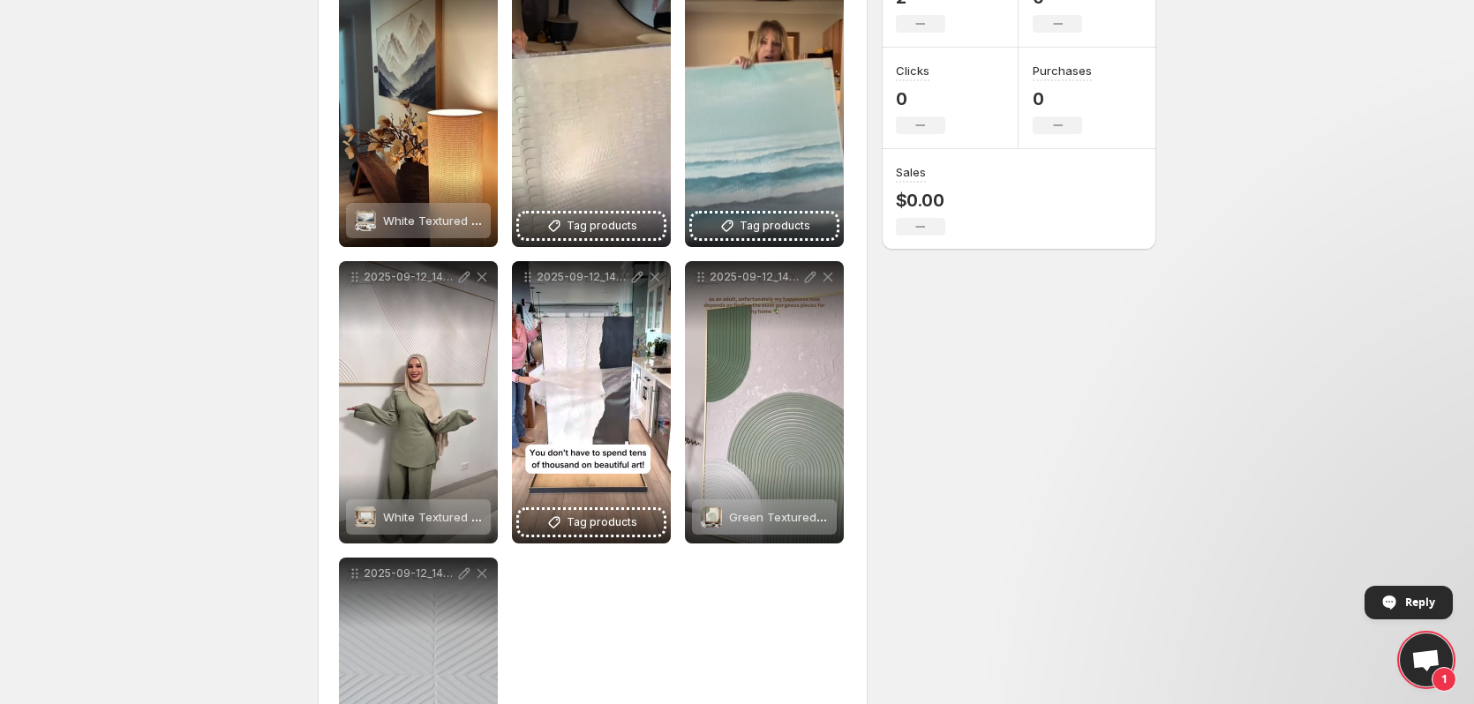
scroll to position [222, 0]
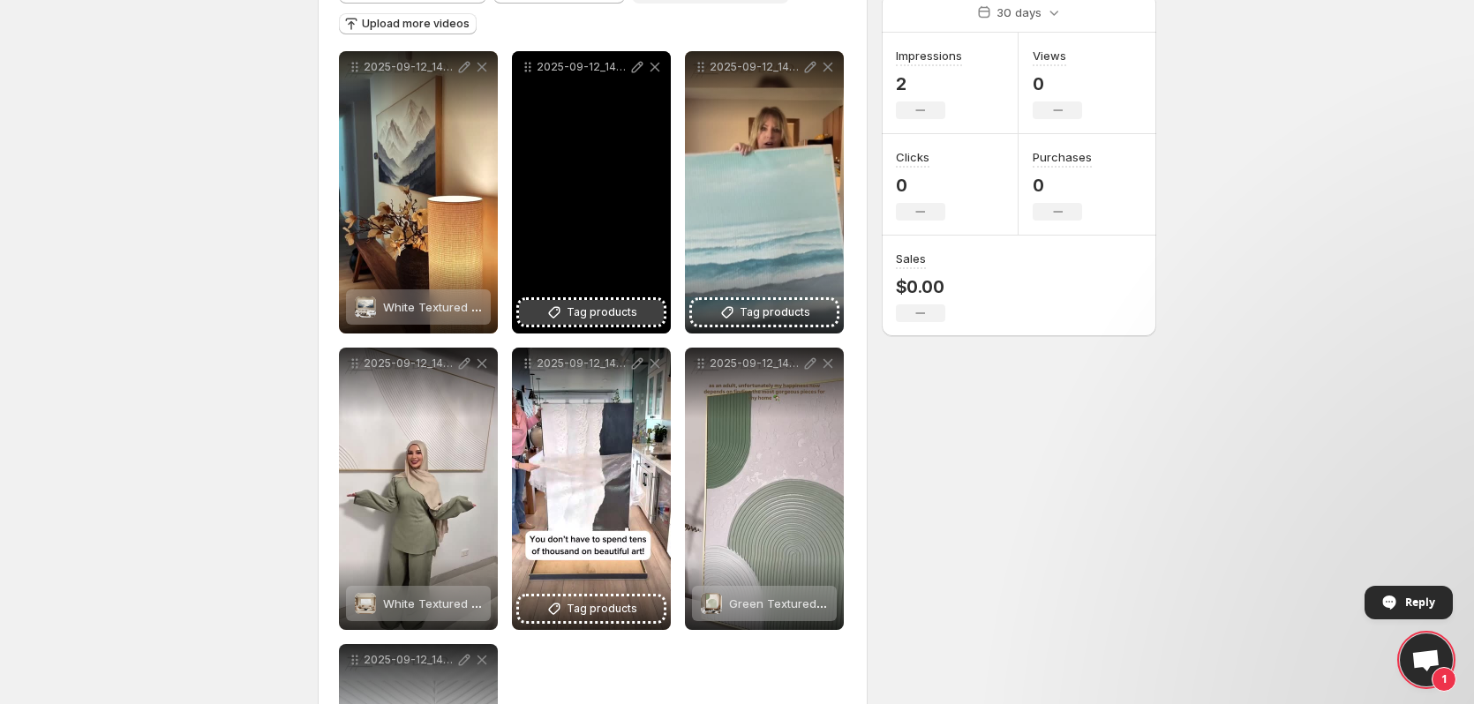
click at [611, 308] on span "Tag products" at bounding box center [601, 313] width 71 height 18
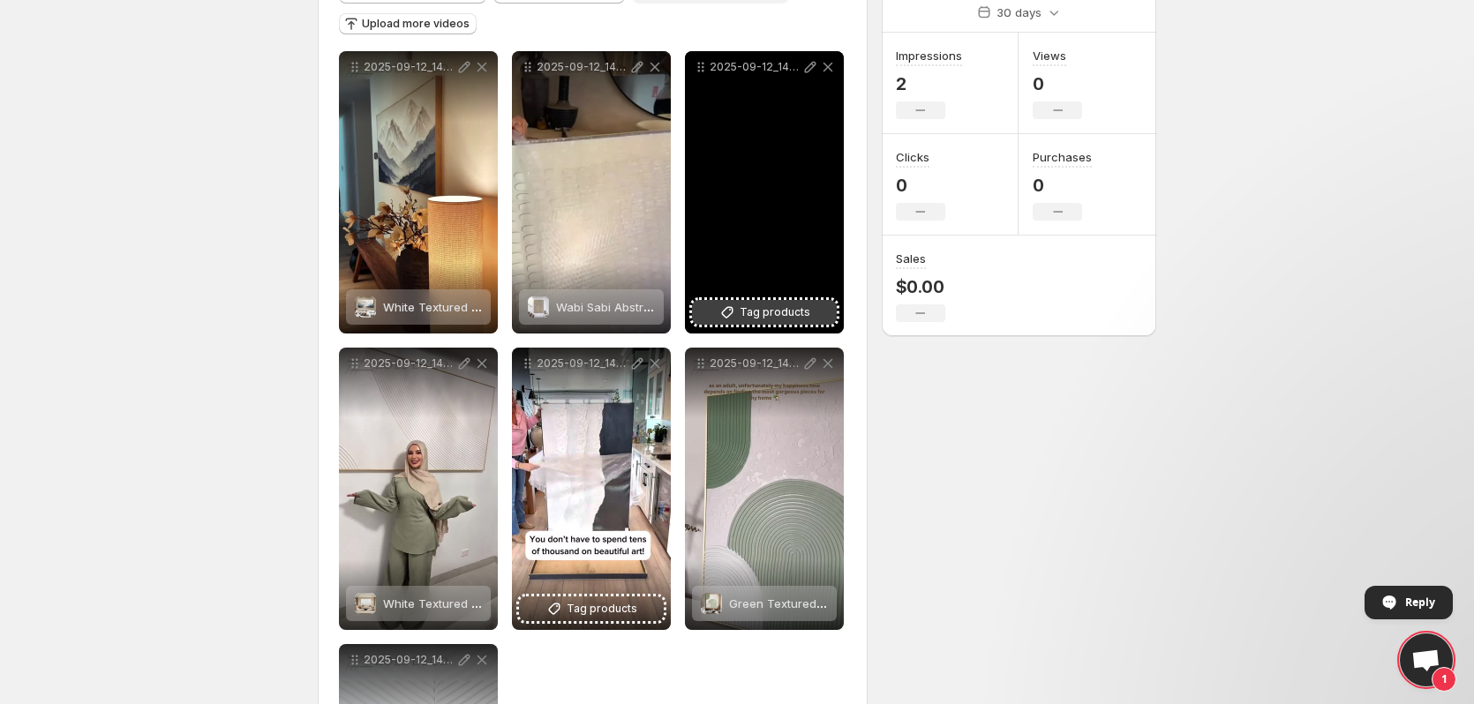
click at [751, 315] on span "Tag products" at bounding box center [774, 313] width 71 height 18
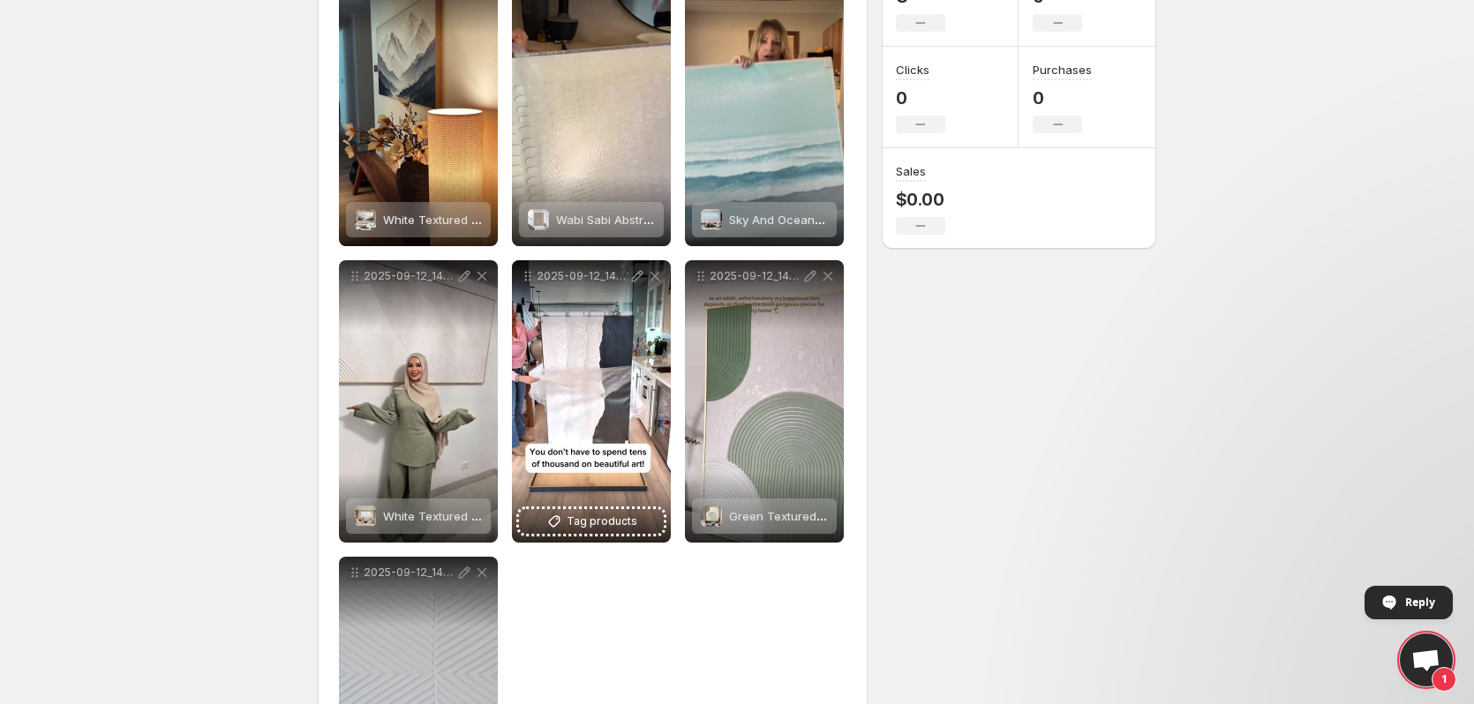
scroll to position [311, 0]
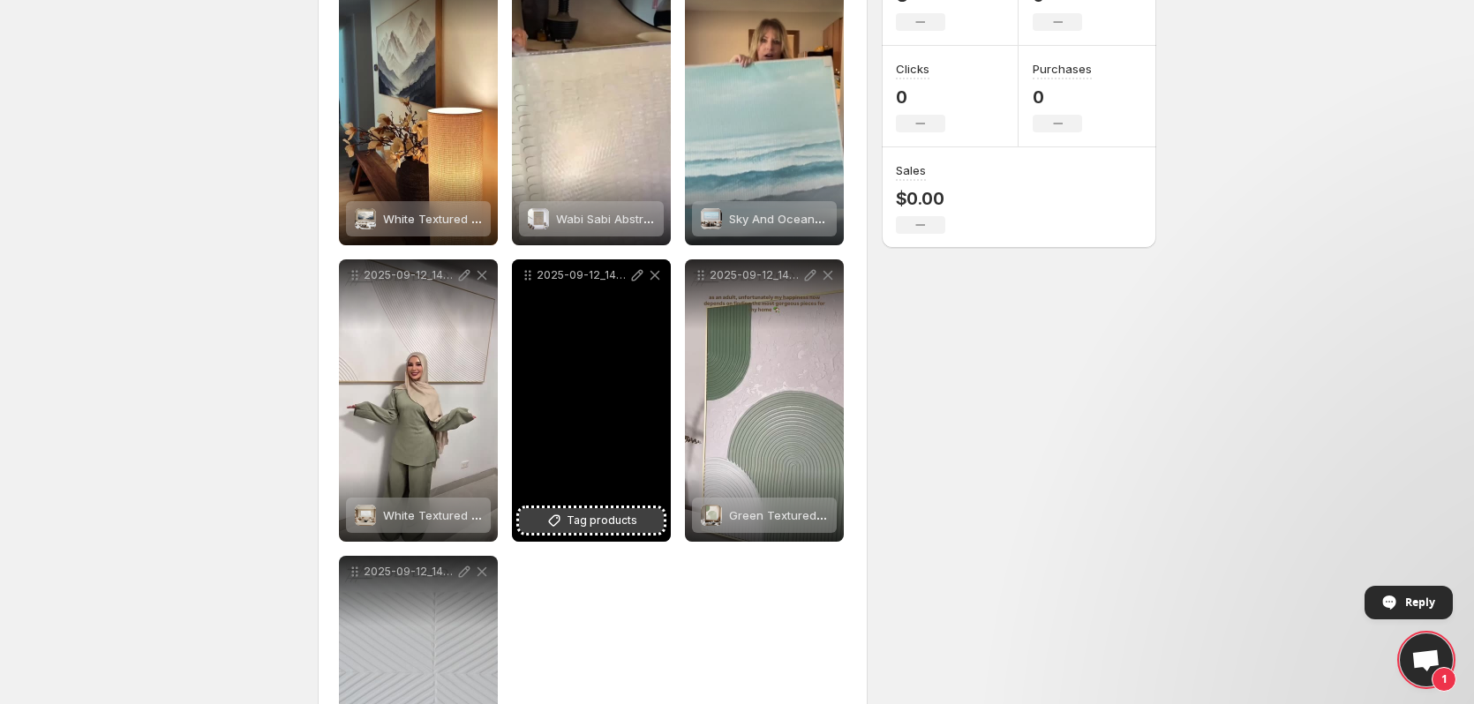
click at [581, 524] on span "Tag products" at bounding box center [601, 521] width 71 height 18
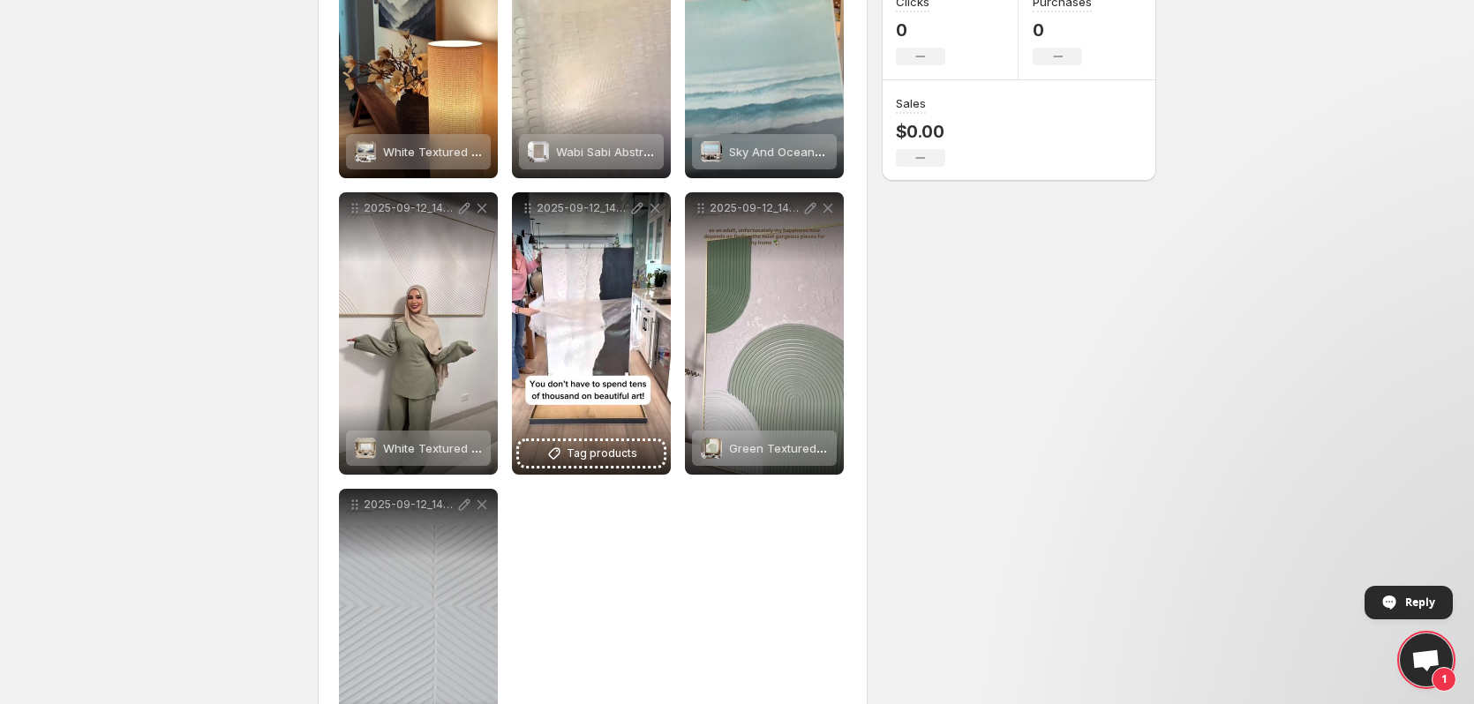
scroll to position [487, 0]
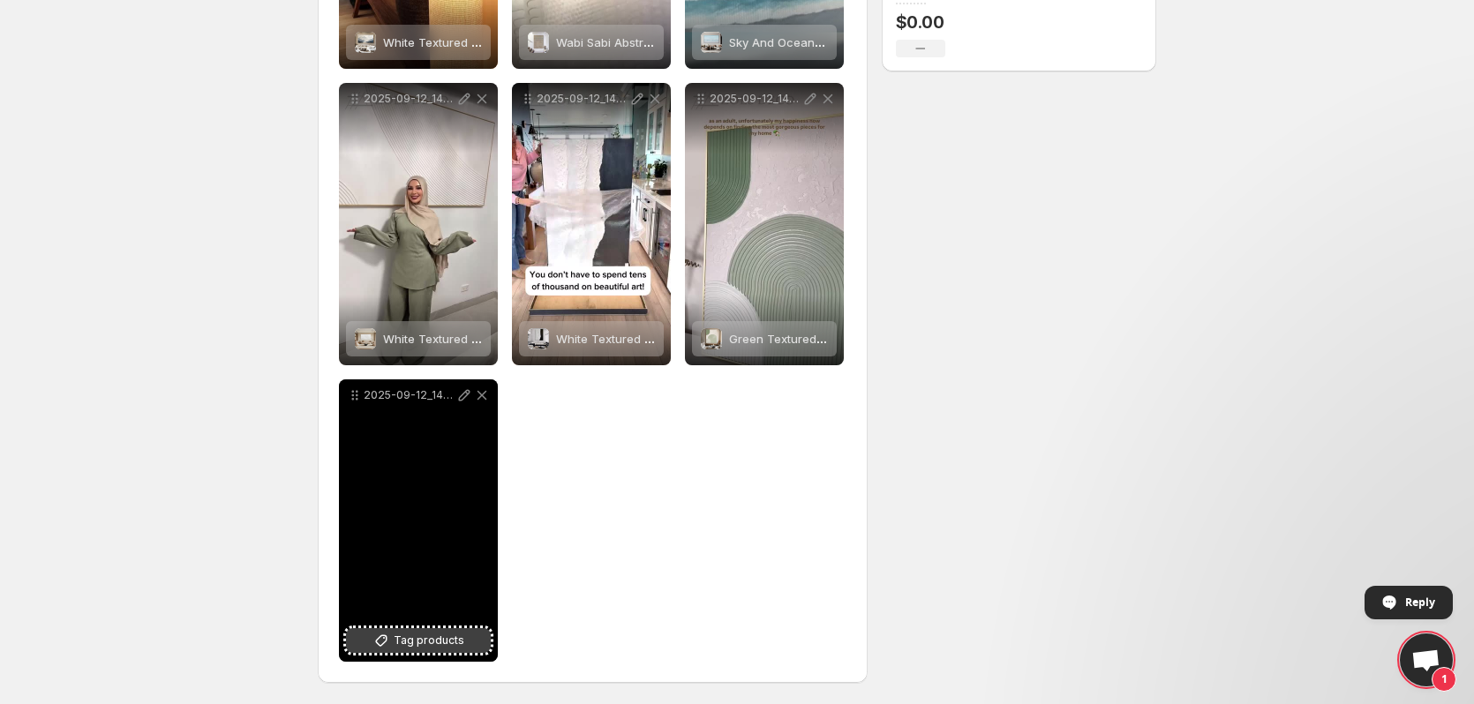
click at [424, 642] on span "Tag products" at bounding box center [429, 641] width 71 height 18
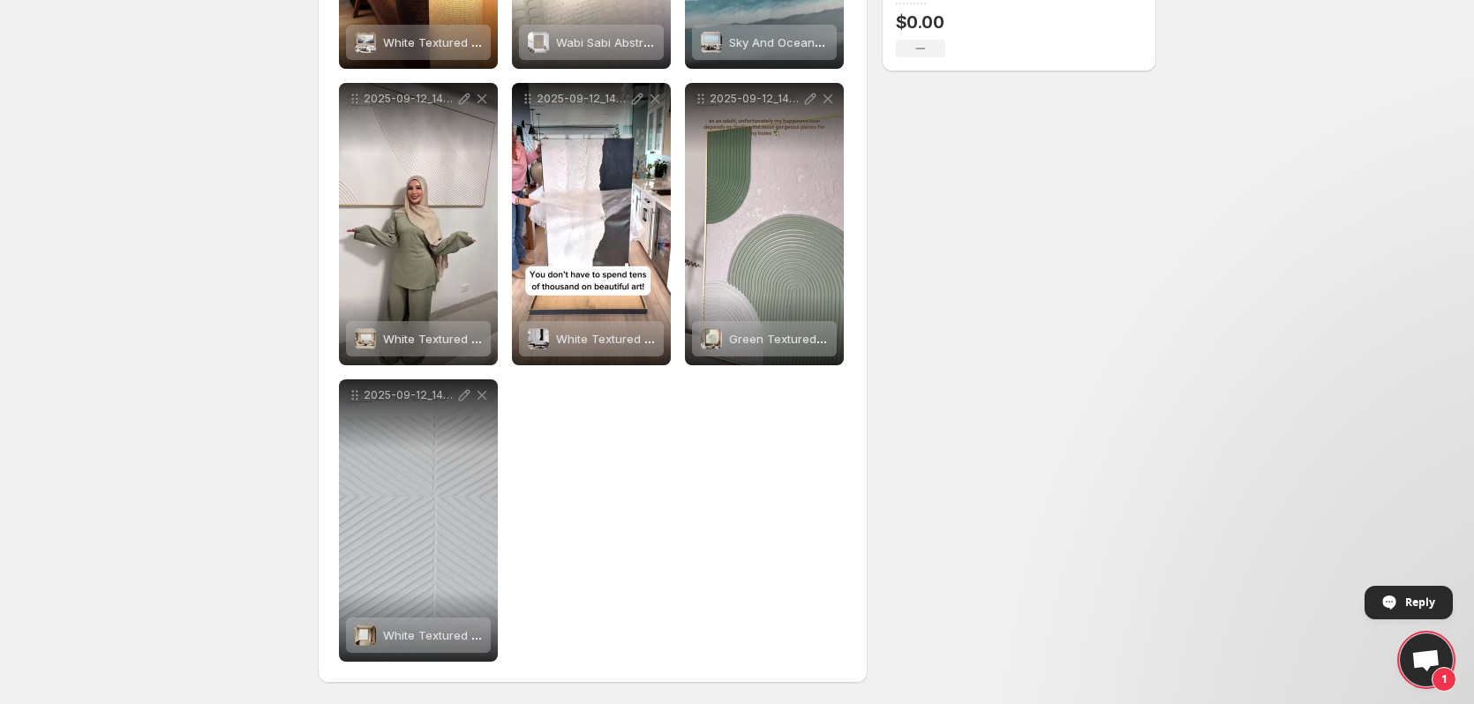
scroll to position [0, 0]
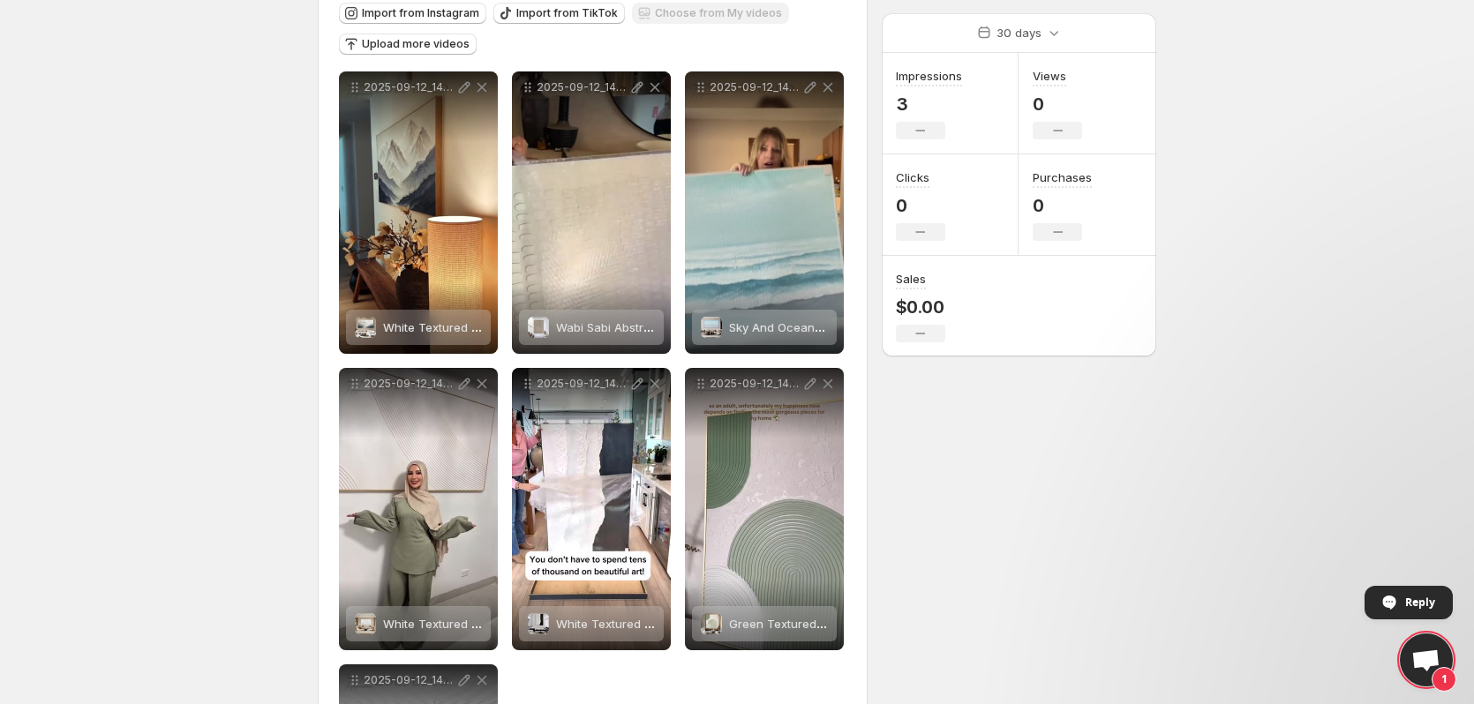
scroll to position [46, 0]
